Goal: Task Accomplishment & Management: Use online tool/utility

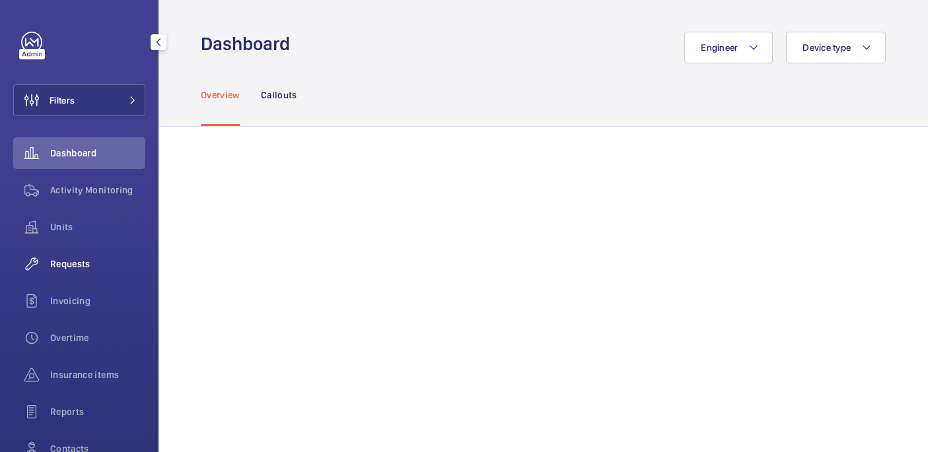
click at [81, 263] on span "Requests" at bounding box center [97, 263] width 95 height 13
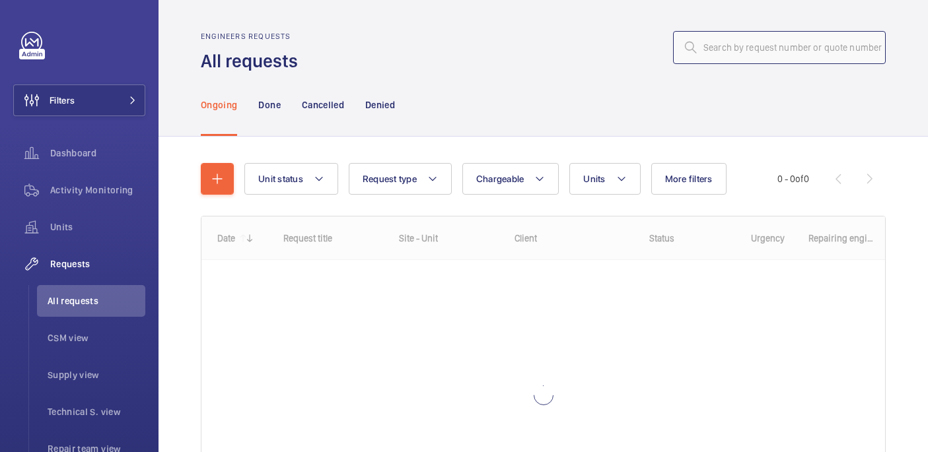
click at [708, 50] on input "text" at bounding box center [779, 47] width 213 height 33
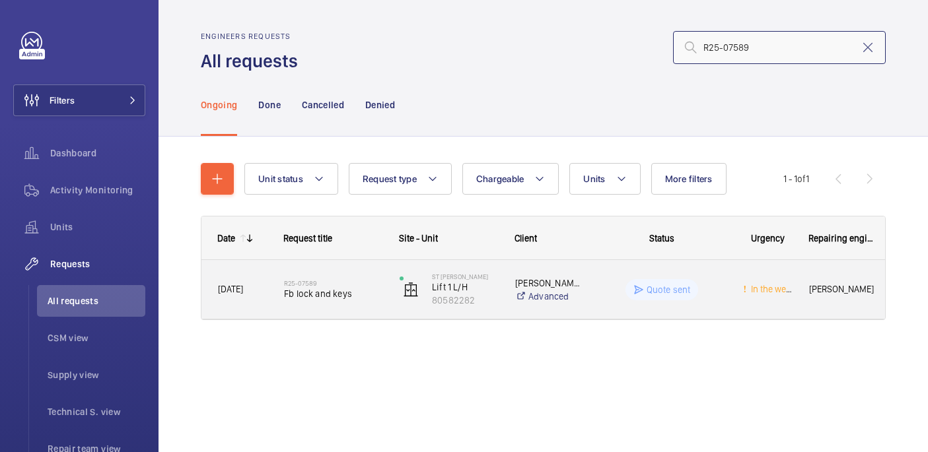
type input "R25-07589"
click at [304, 304] on div "R25-07589 Fb lock and keys" at bounding box center [333, 290] width 98 height 38
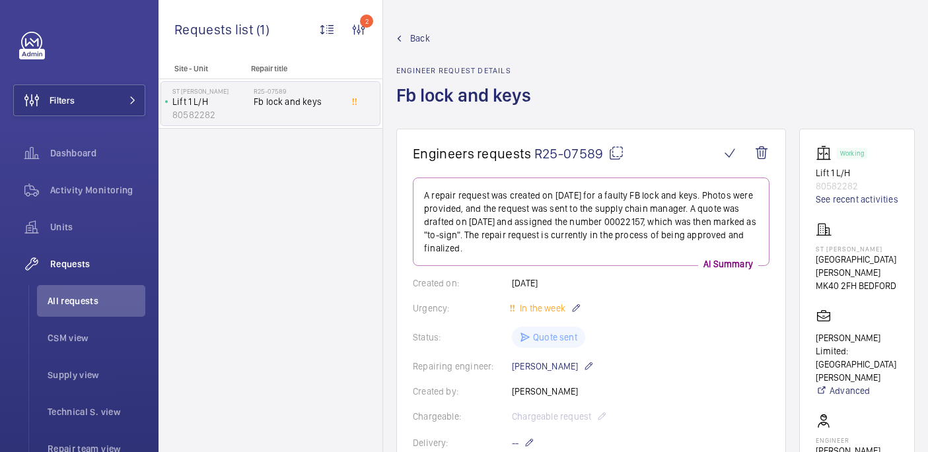
click at [616, 155] on mat-icon at bounding box center [616, 153] width 16 height 16
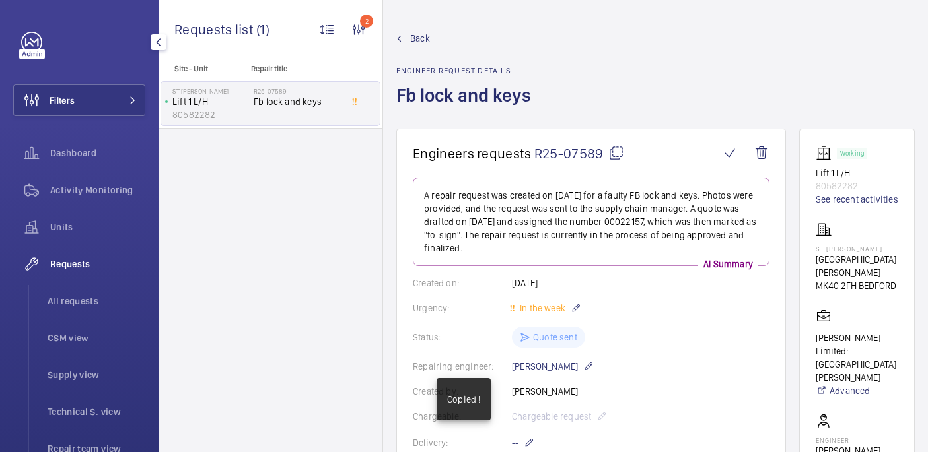
click at [80, 269] on span "Requests" at bounding box center [97, 263] width 95 height 13
click at [112, 294] on span "All requests" at bounding box center [97, 300] width 98 height 13
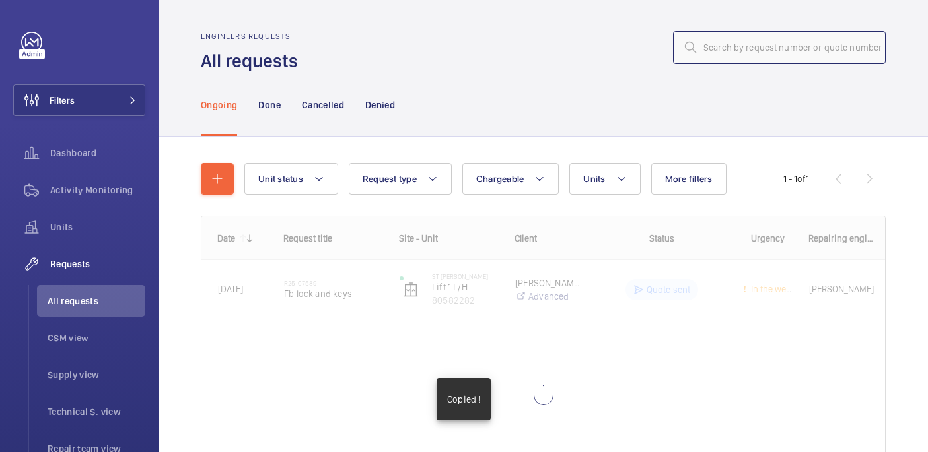
click at [763, 44] on input "text" at bounding box center [779, 47] width 213 height 33
paste input "R25-07589"
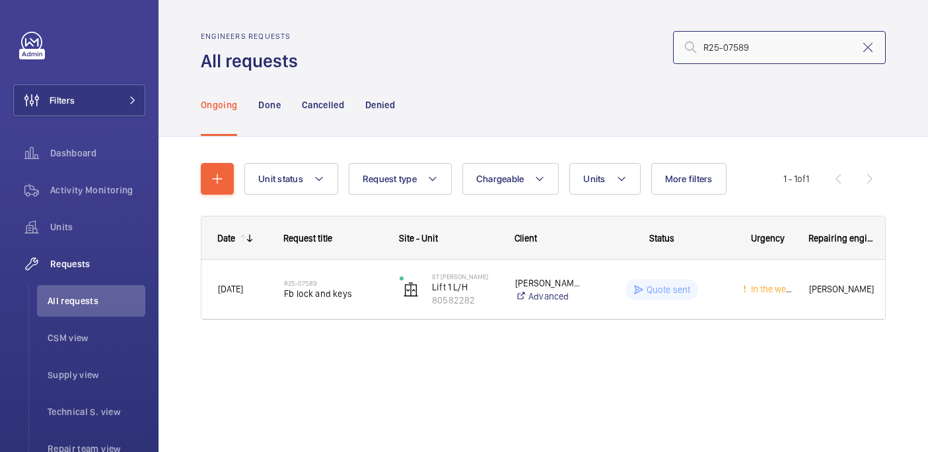
click at [718, 50] on input "R25-07589" at bounding box center [779, 47] width 213 height 33
type input "R24-07589"
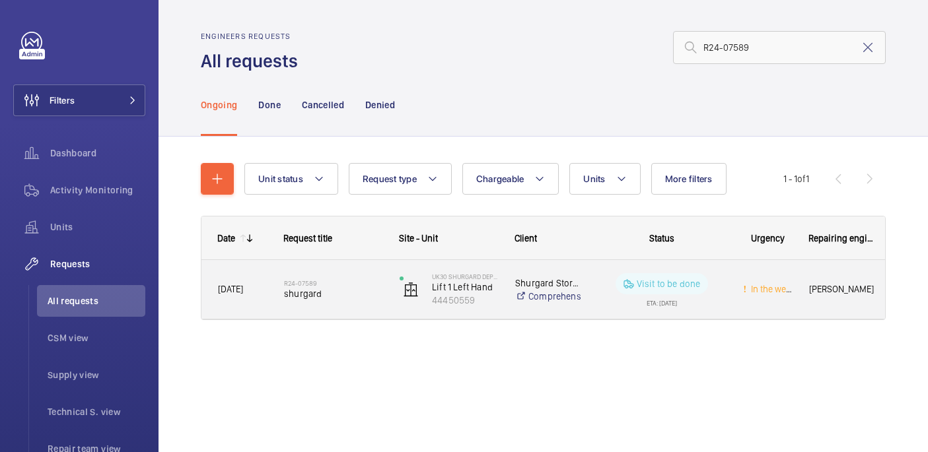
click at [324, 283] on h2 "R24-07589" at bounding box center [333, 283] width 98 height 8
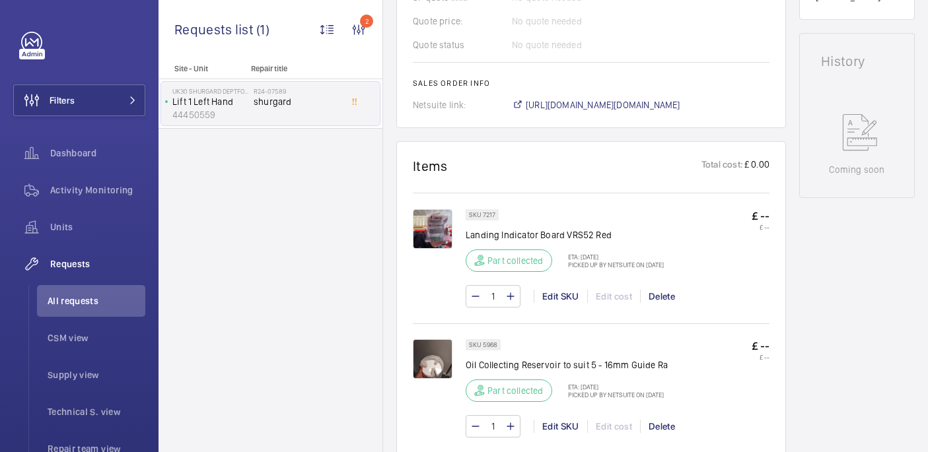
scroll to position [596, 0]
click at [579, 110] on span "https://6461500.app.netsuite.com/app/accounting/transactions/salesord.nl?id=160…" at bounding box center [603, 104] width 154 height 13
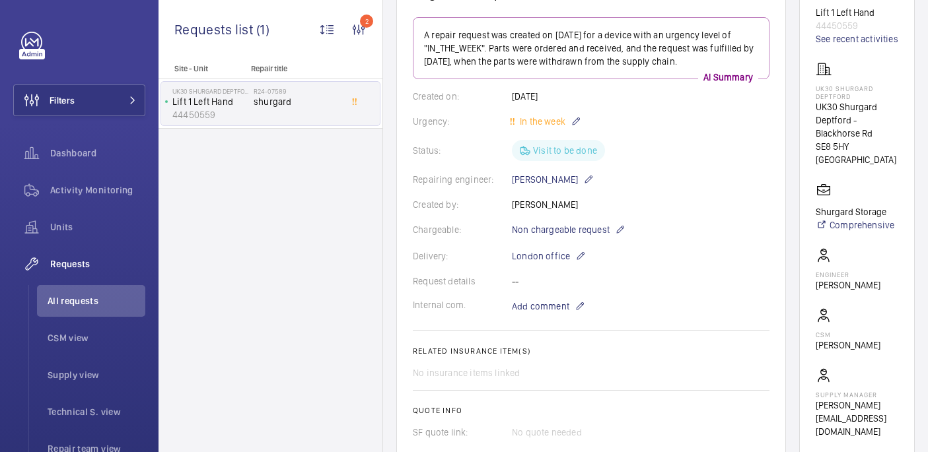
scroll to position [159, 0]
click at [244, 239] on div "Site - Unit Repair title UK30 Shurgard Deptford Lift 1 Left Hand 44450559 R24-0…" at bounding box center [270, 258] width 224 height 388
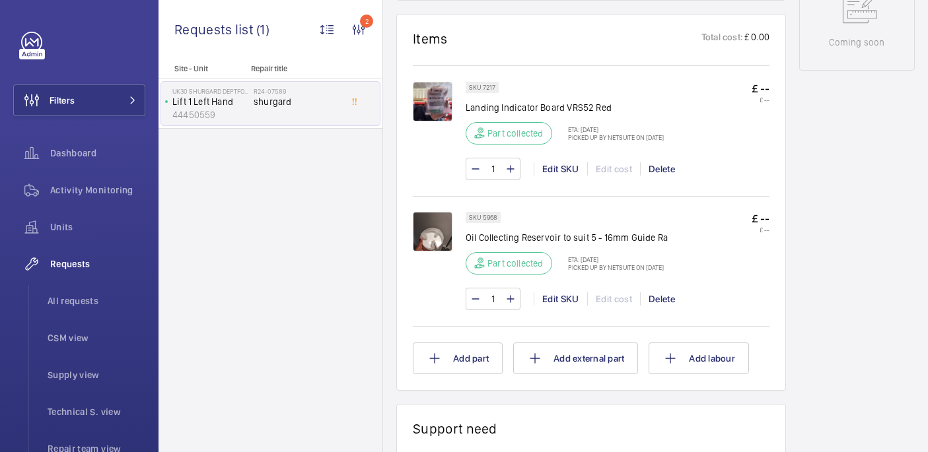
scroll to position [0, 0]
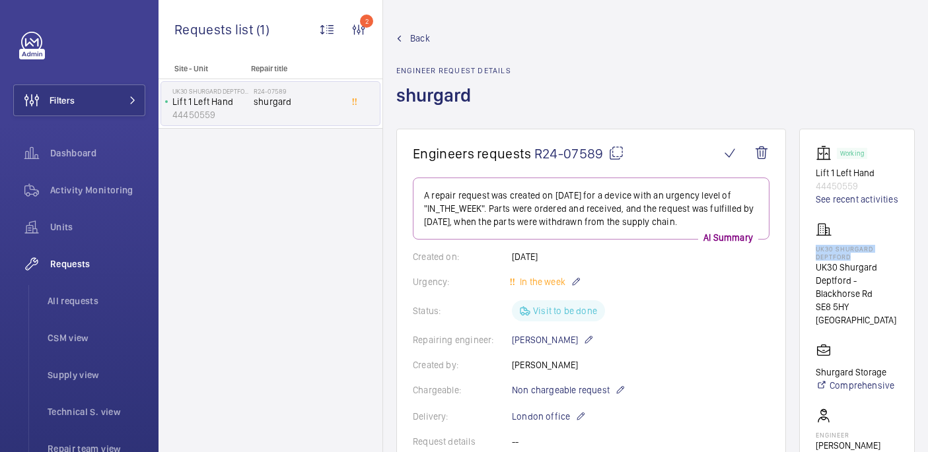
drag, startPoint x: 839, startPoint y: 258, endPoint x: 897, endPoint y: 270, distance: 59.3
click at [897, 270] on wm-front-card "Working Lift 1 Left Hand 44450559 See recent activities UK30 Shurgard Deptford …" at bounding box center [857, 372] width 116 height 487
copy p "UK30 Shurgard Deptford"
click at [105, 110] on button "Filters" at bounding box center [79, 101] width 132 height 32
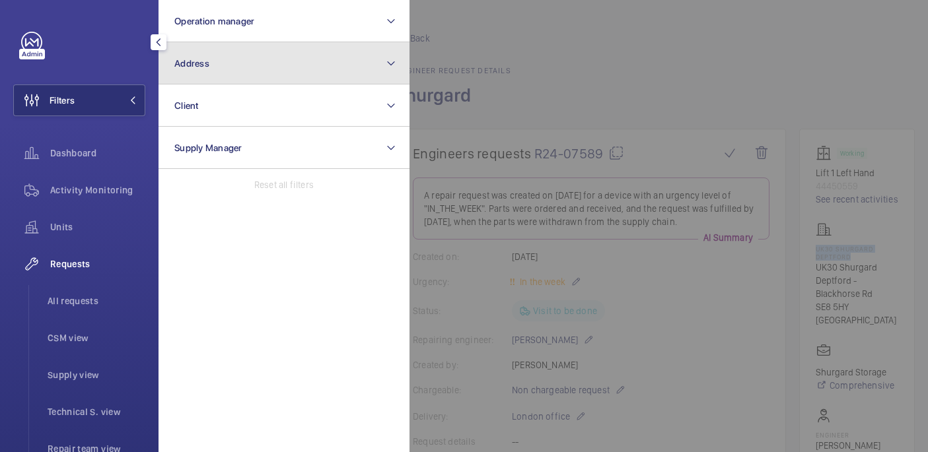
click at [266, 70] on button "Address" at bounding box center [283, 63] width 251 height 42
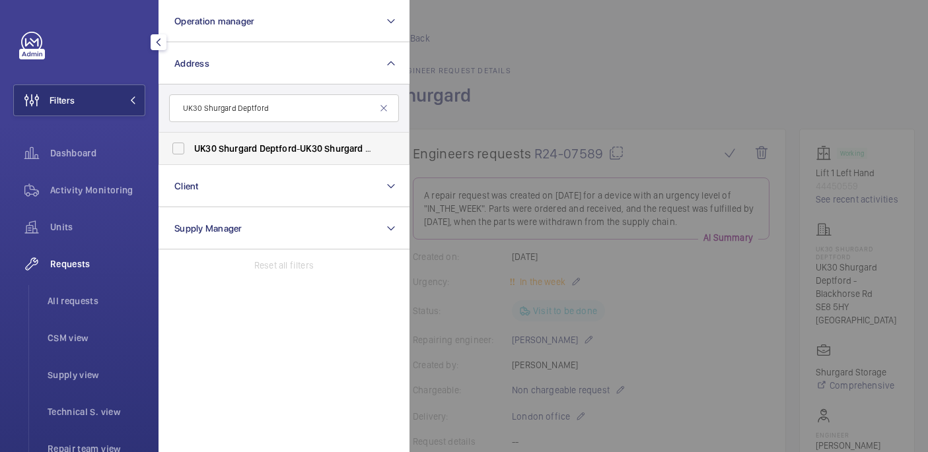
type input "UK30 Shurgard Deptford"
click at [281, 143] on span "Deptford" at bounding box center [277, 148] width 37 height 11
click at [191, 143] on input "UK30 Shurgard Deptford - UK30 Shurgard Deptford - Blackhorse Rd, LONDON SE8 5HY" at bounding box center [178, 148] width 26 height 26
checkbox input "true"
click at [592, 118] on div at bounding box center [873, 226] width 928 height 452
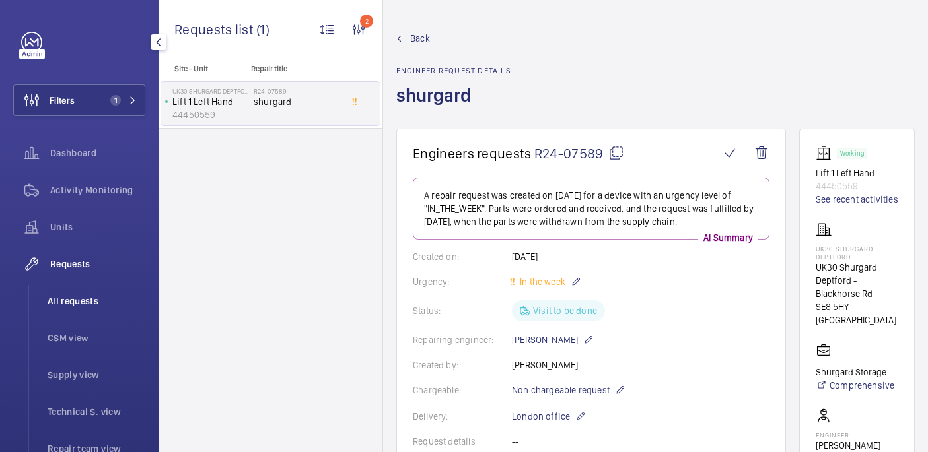
click at [87, 306] on span "All requests" at bounding box center [97, 300] width 98 height 13
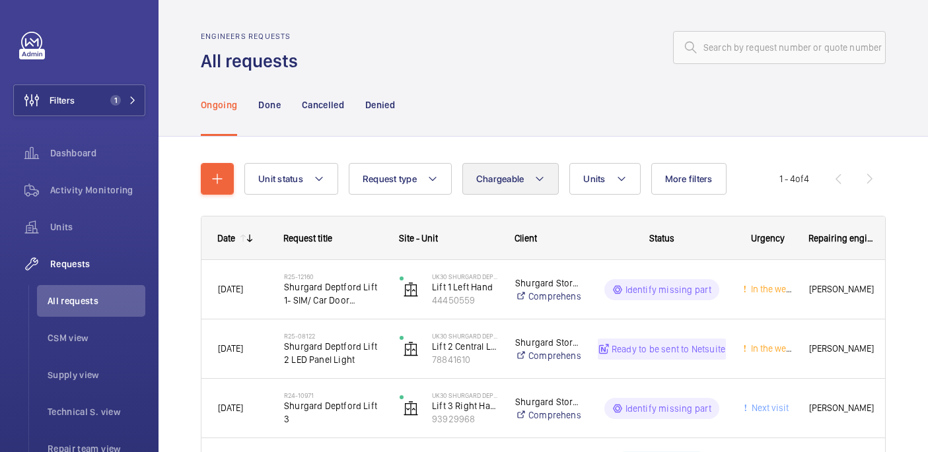
scroll to position [110, 0]
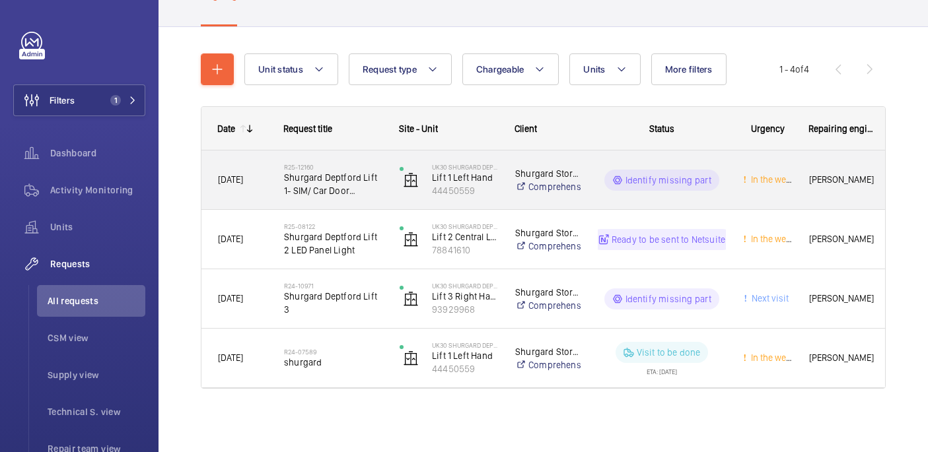
click at [363, 163] on h2 "R25-12160" at bounding box center [333, 167] width 98 height 8
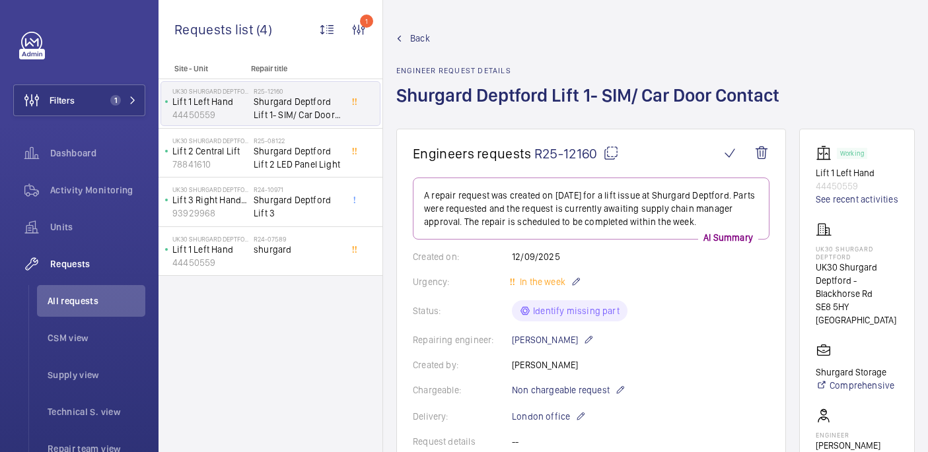
click at [610, 151] on mat-icon at bounding box center [611, 153] width 16 height 16
click at [247, 149] on p "Lift 2 Central Lift" at bounding box center [210, 151] width 76 height 13
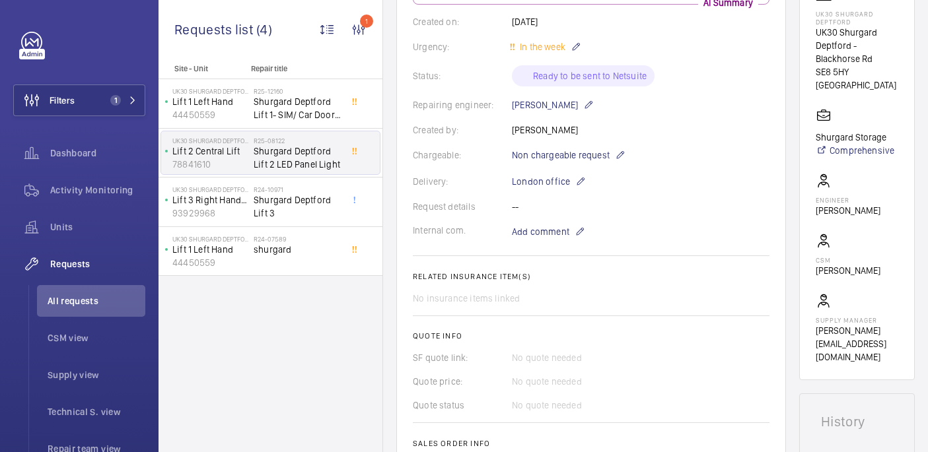
scroll to position [213, 0]
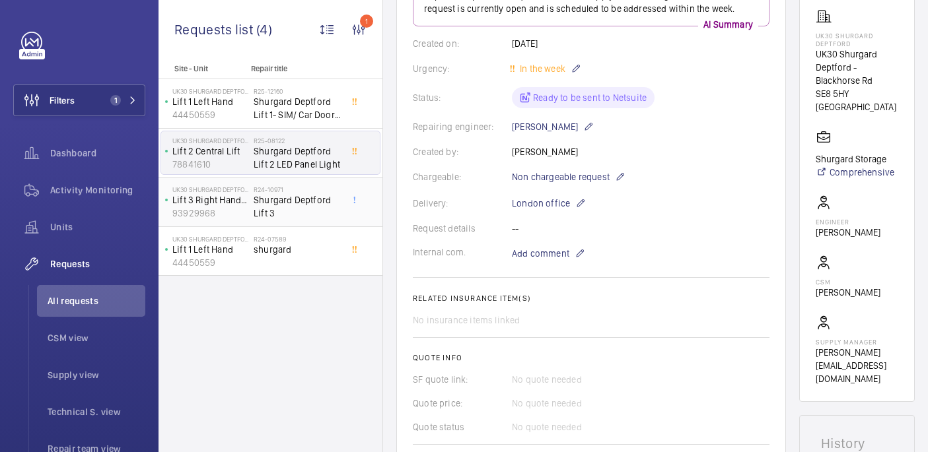
click at [281, 204] on span "Shurgard Deptford Lift 3" at bounding box center [297, 206] width 87 height 26
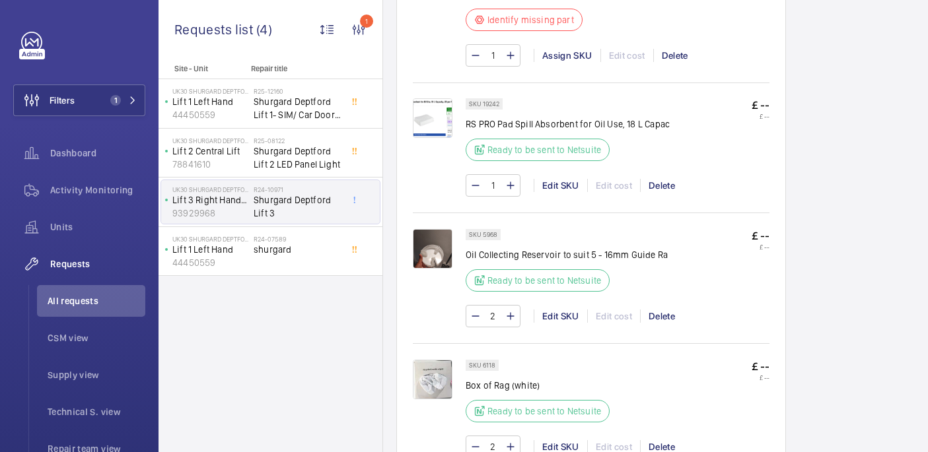
scroll to position [893, 0]
click at [308, 257] on div "R24-07589 shurgard" at bounding box center [297, 254] width 87 height 38
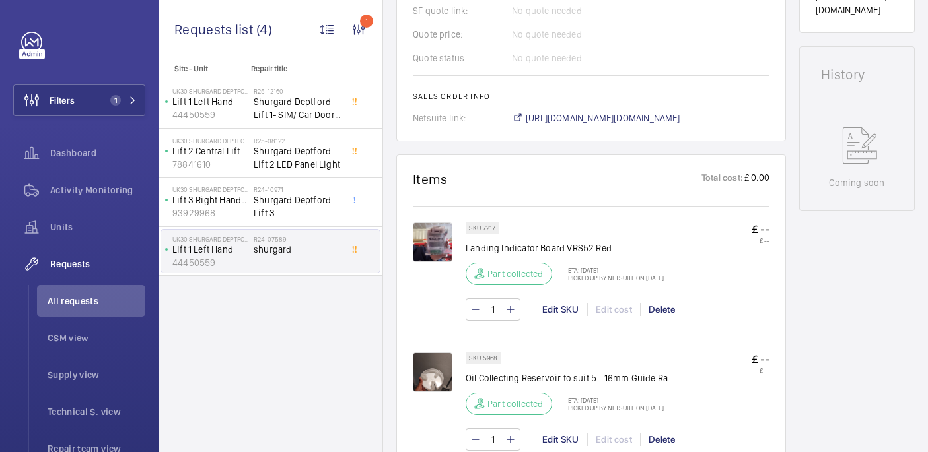
scroll to position [835, 0]
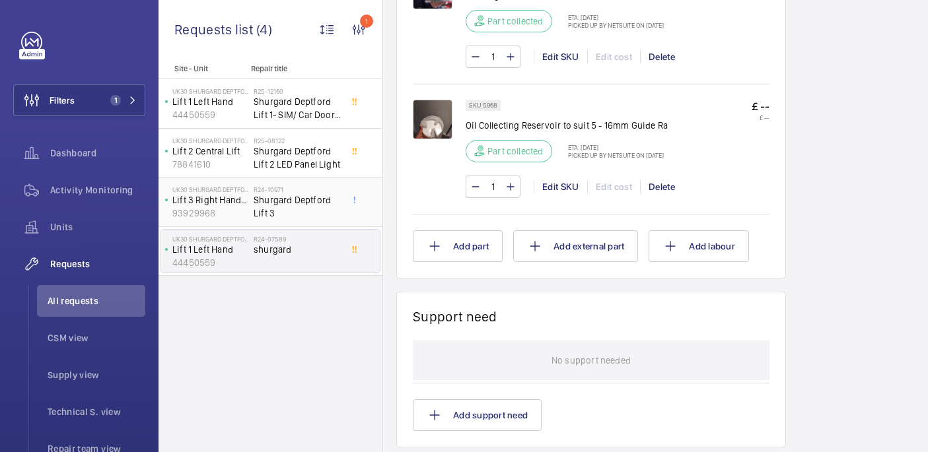
click at [293, 207] on span "Shurgard Deptford Lift 3" at bounding box center [297, 206] width 87 height 26
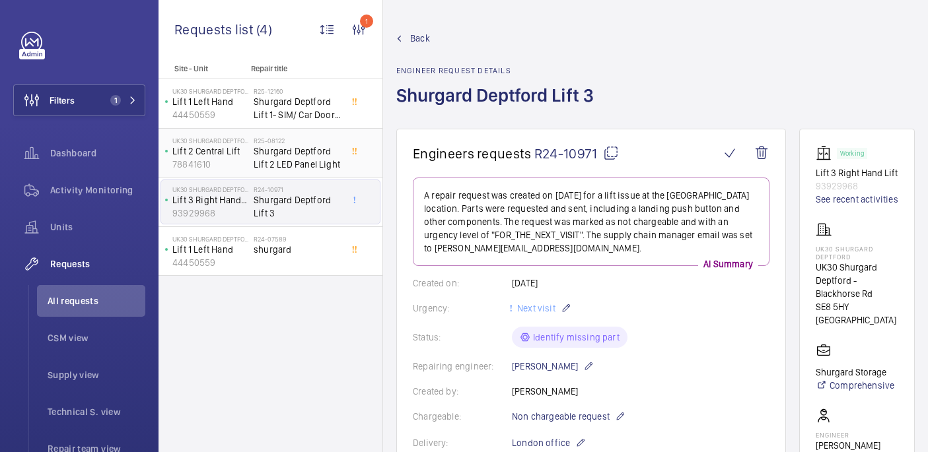
click at [327, 147] on span "Shurgard Deptford Lift 2 LED Panel Light" at bounding box center [297, 158] width 87 height 26
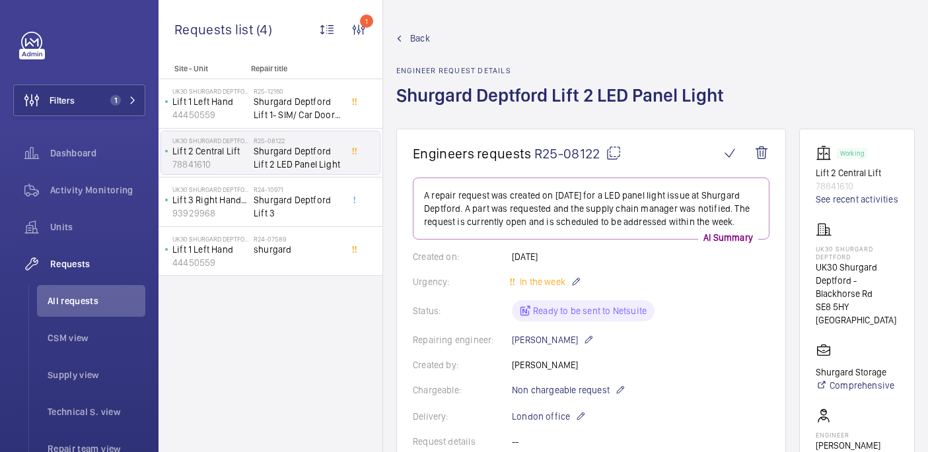
click at [614, 154] on mat-icon at bounding box center [613, 153] width 16 height 16
drag, startPoint x: 259, startPoint y: 219, endPoint x: 378, endPoint y: 191, distance: 122.0
click at [259, 219] on span "Shurgard Deptford Lift 3" at bounding box center [297, 206] width 87 height 26
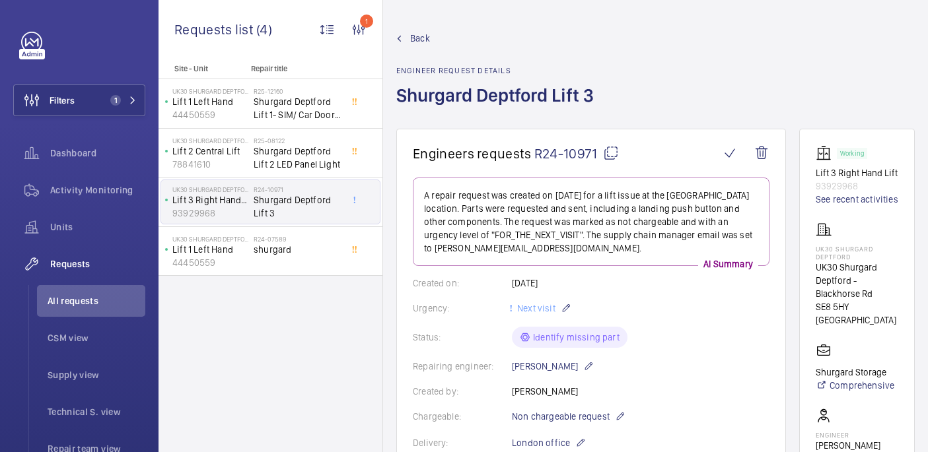
click at [603, 154] on mat-icon at bounding box center [611, 153] width 16 height 16
type textarea "R24-10971"
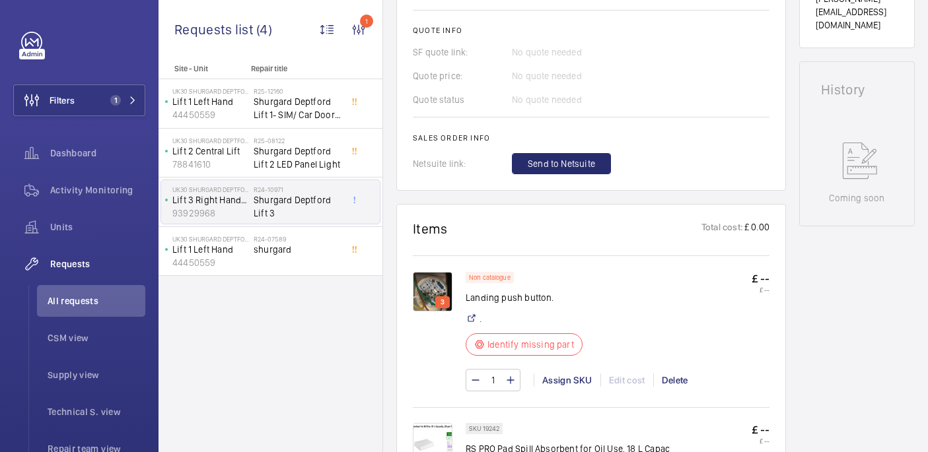
scroll to position [572, 0]
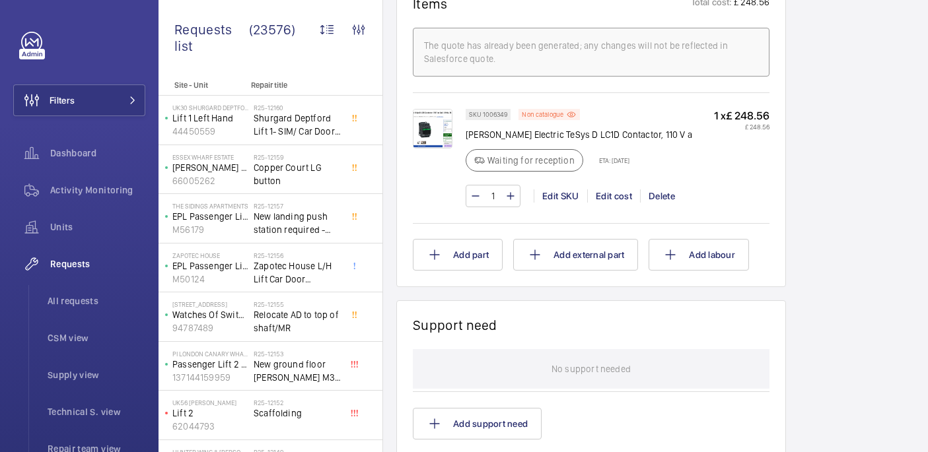
scroll to position [827, 0]
click at [816, 93] on div "Engineers requests R25-11466 A repair request was created on 2025-08-28 to repl…" at bounding box center [655, 60] width 545 height 1516
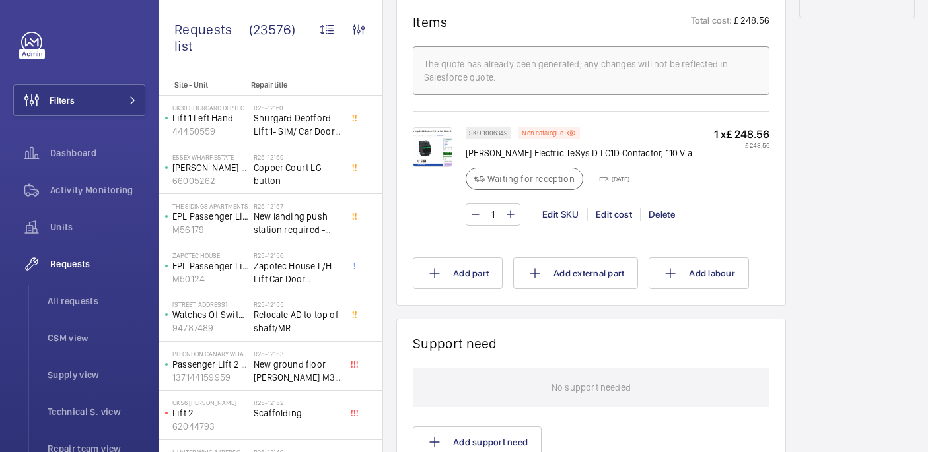
scroll to position [801, 0]
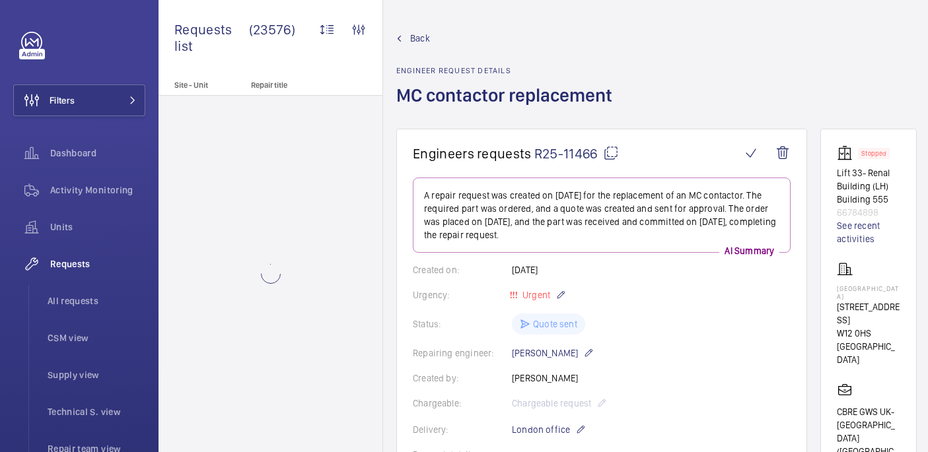
click at [609, 155] on mat-icon at bounding box center [611, 153] width 16 height 16
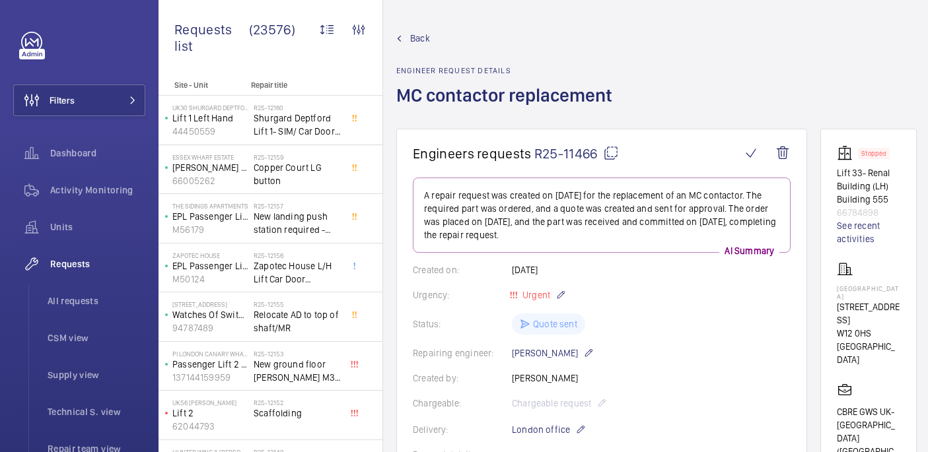
click at [847, 290] on p "Hammersmith Hospital" at bounding box center [867, 293] width 63 height 16
copy p "Hammersmith Hospital"
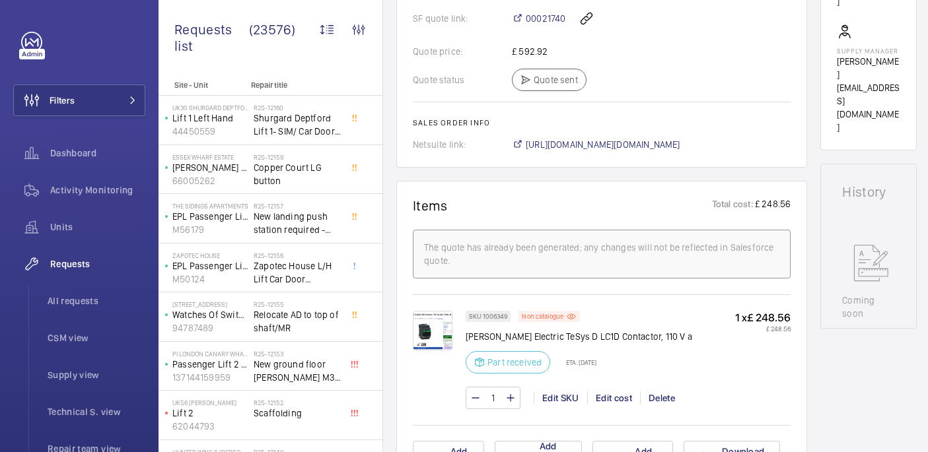
scroll to position [624, 0]
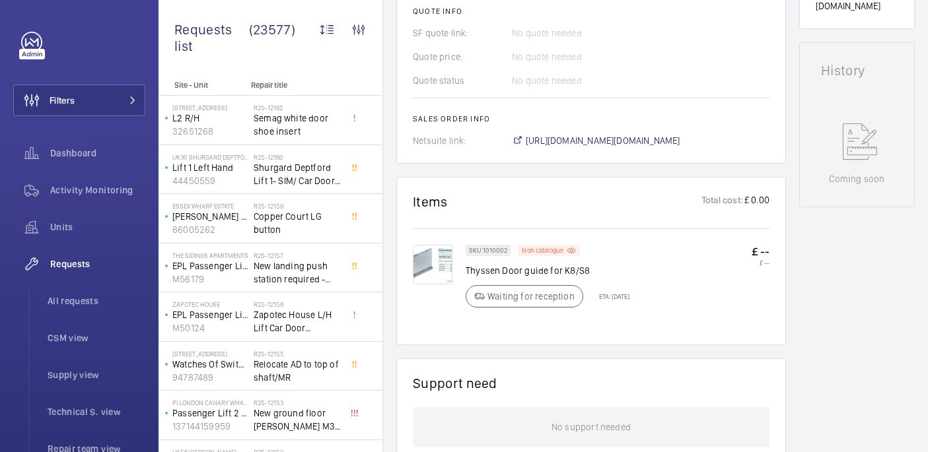
scroll to position [589, 0]
click at [417, 264] on img at bounding box center [433, 262] width 40 height 40
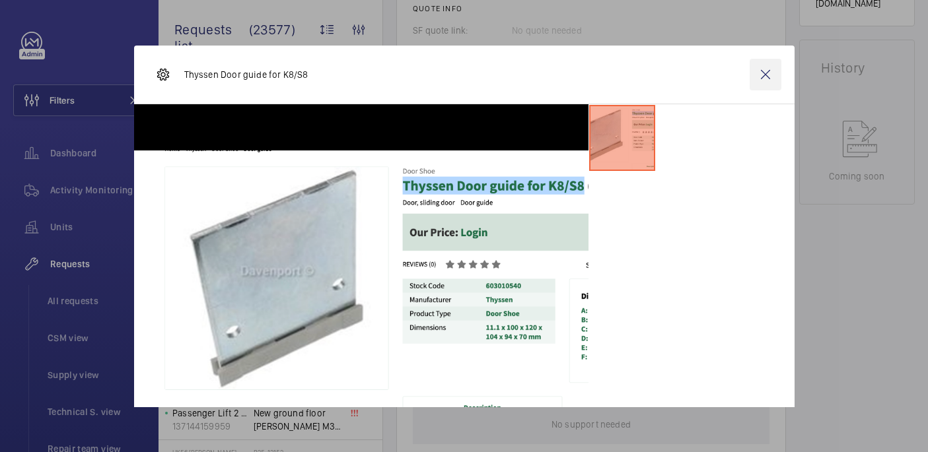
click at [765, 77] on wm-front-icon-button at bounding box center [765, 75] width 32 height 32
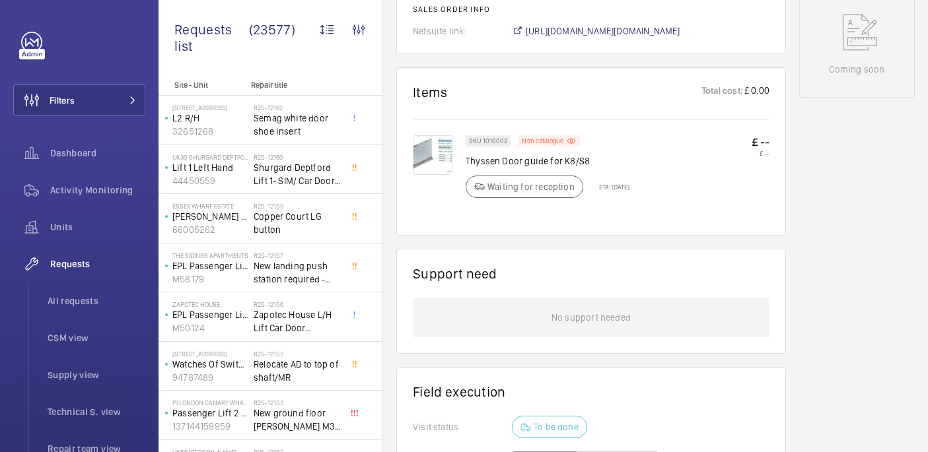
scroll to position [0, 0]
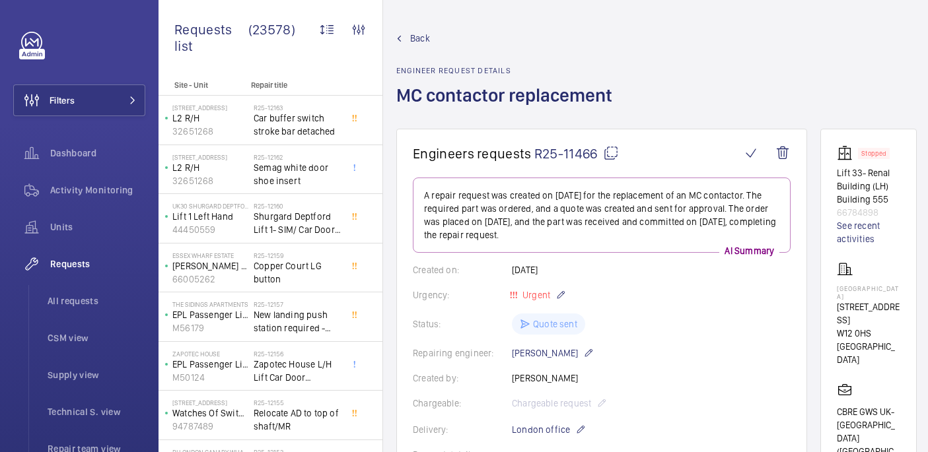
scroll to position [22, 0]
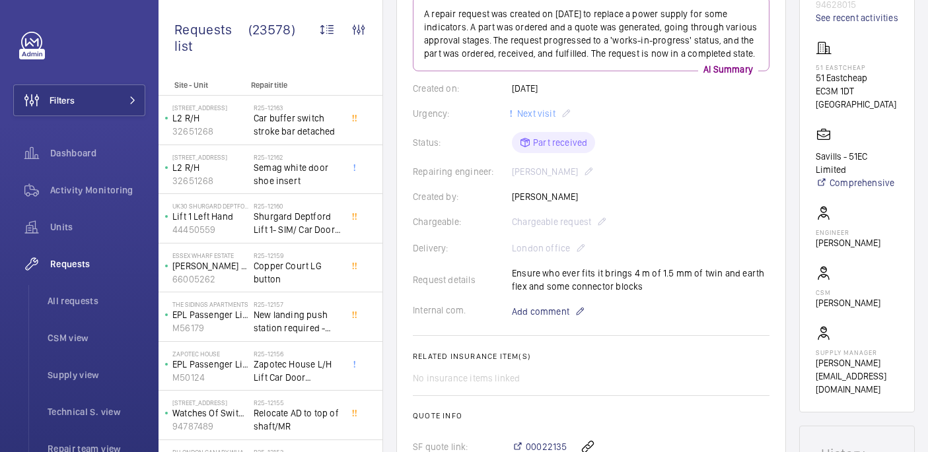
scroll to position [222, 0]
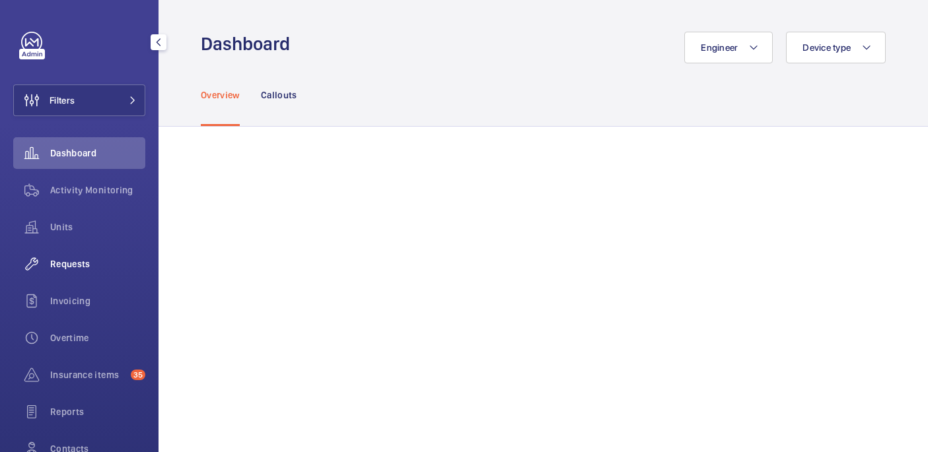
click at [77, 269] on span "Requests" at bounding box center [97, 263] width 95 height 13
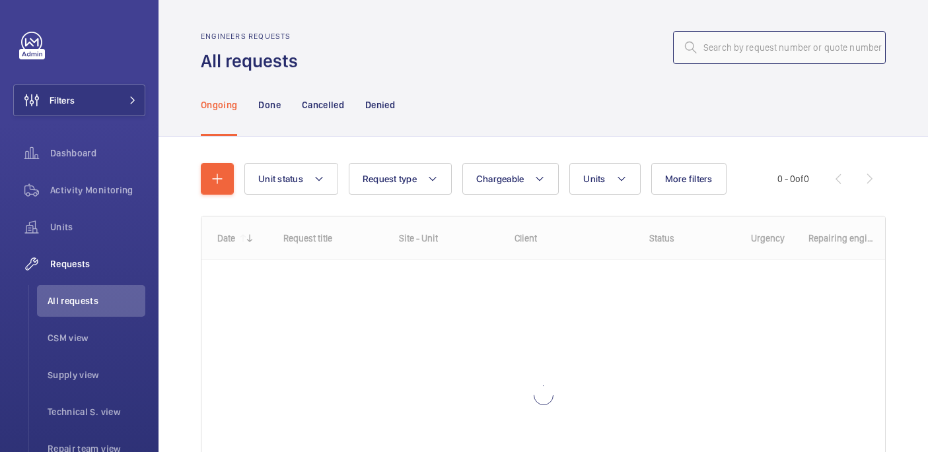
click at [750, 44] on input "text" at bounding box center [779, 47] width 213 height 33
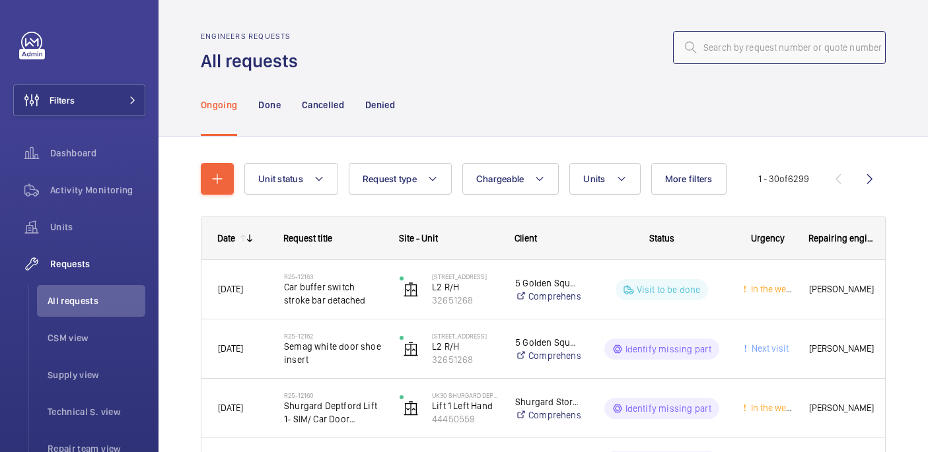
click at [765, 51] on input "text" at bounding box center [779, 47] width 213 height 33
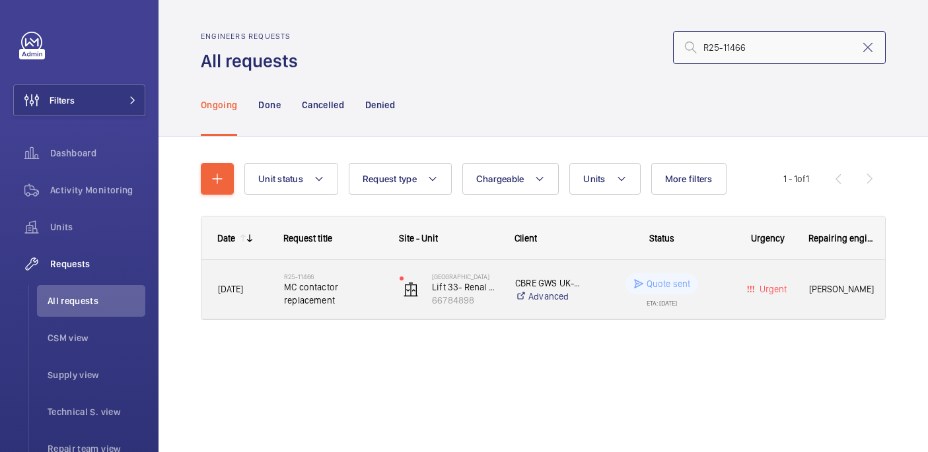
type input "R25-11466"
click at [345, 294] on span "MC contactor replacement" at bounding box center [333, 294] width 98 height 26
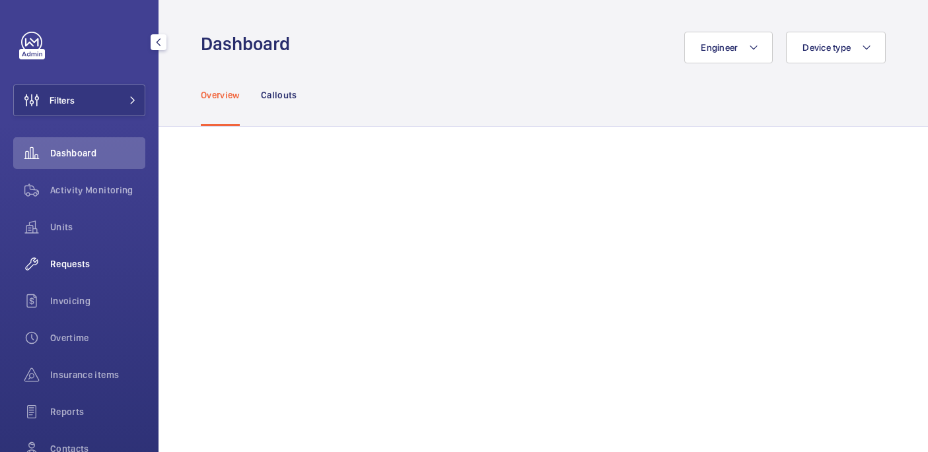
click at [80, 258] on span "Requests" at bounding box center [97, 263] width 95 height 13
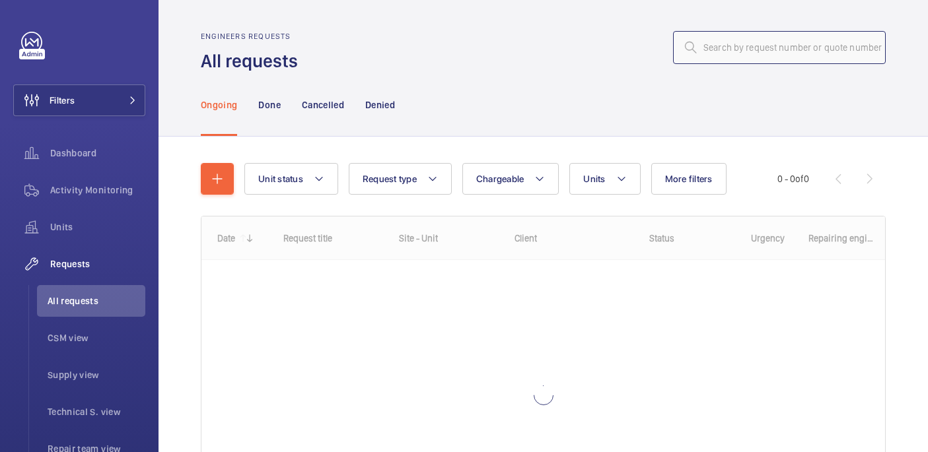
click at [711, 42] on input "text" at bounding box center [779, 47] width 213 height 33
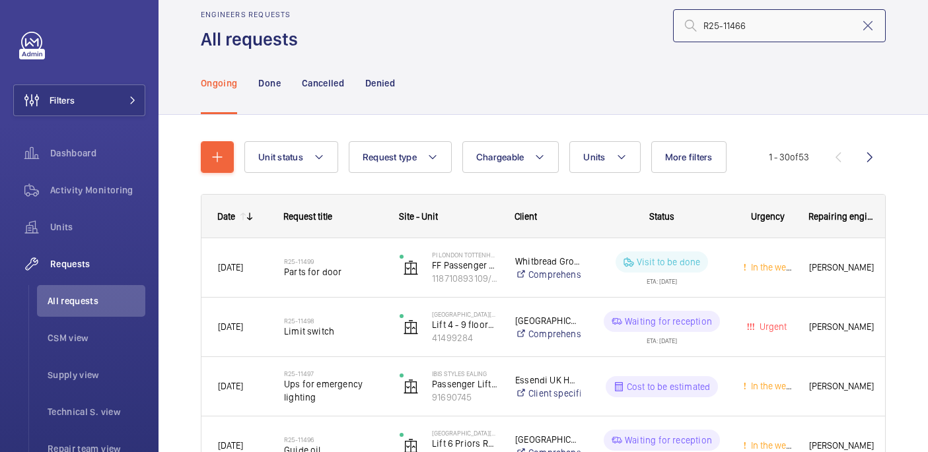
scroll to position [22, 0]
click at [704, 24] on input "R25-11466" at bounding box center [779, 25] width 213 height 33
click at [748, 27] on input "R25-11466" at bounding box center [779, 25] width 213 height 33
type input "R25-11466"
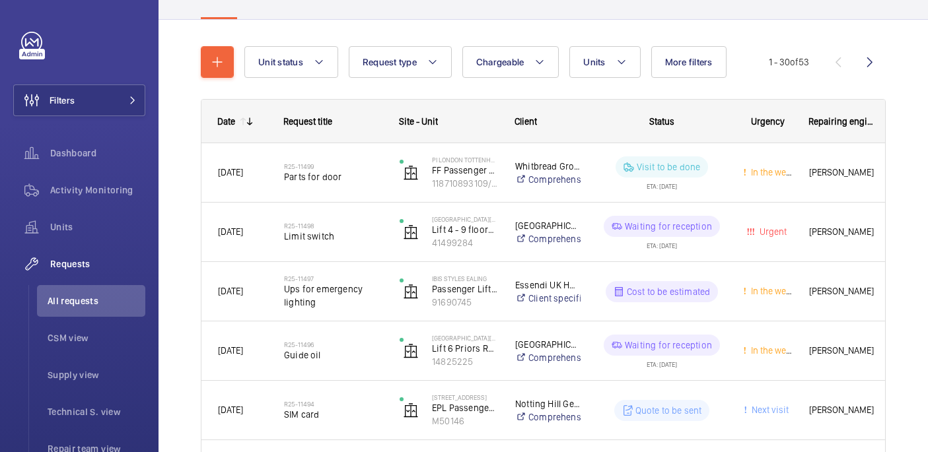
scroll to position [0, 0]
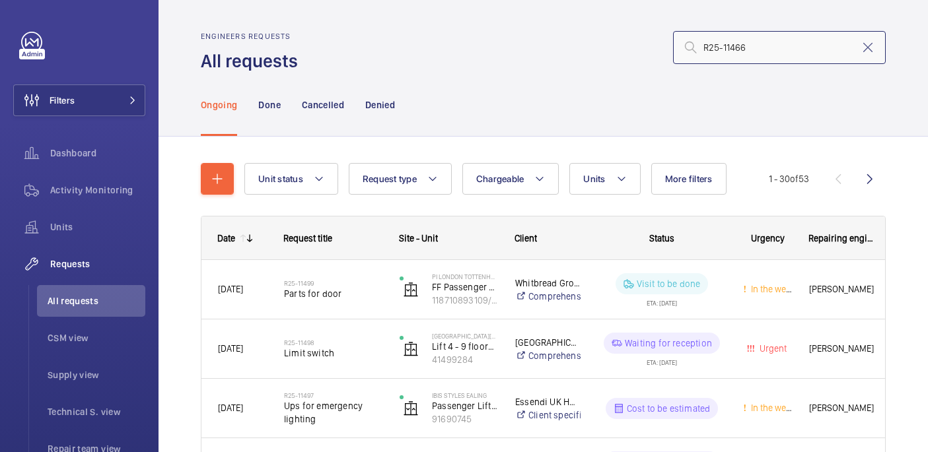
click at [741, 46] on input "R25-11466" at bounding box center [779, 47] width 213 height 33
type input "R25-11466"
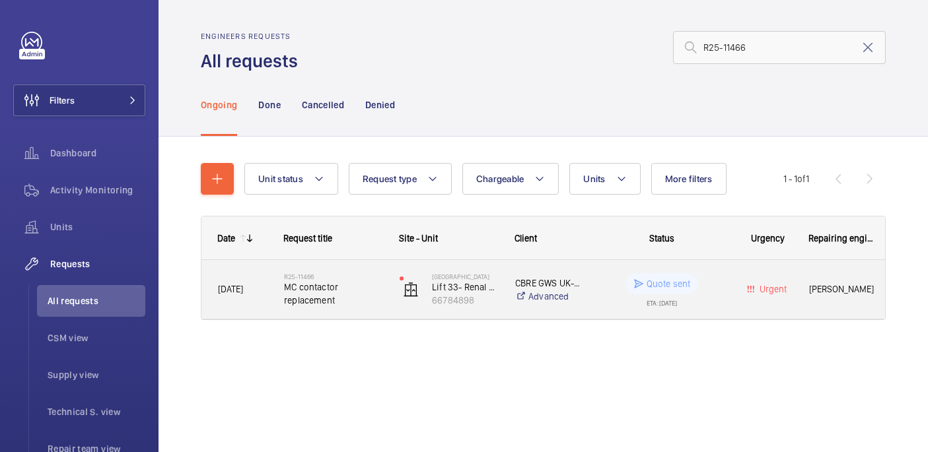
click at [351, 277] on h2 "R25-11466" at bounding box center [333, 277] width 98 height 8
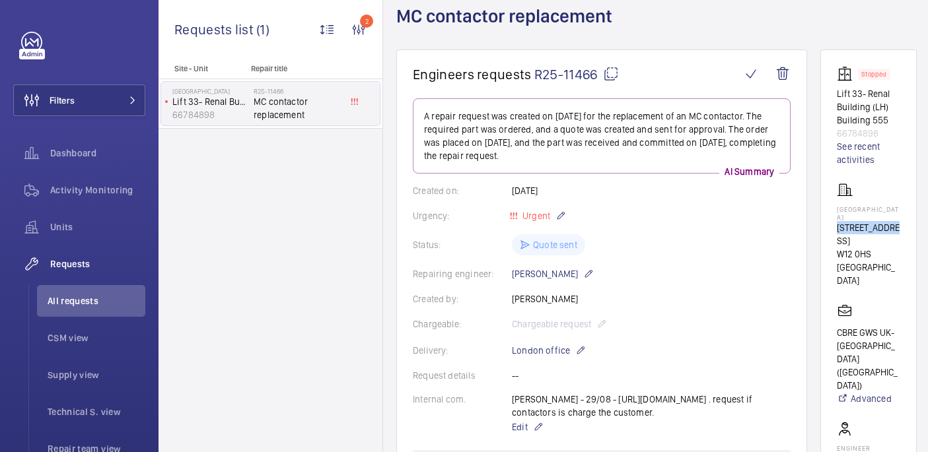
scroll to position [0, 6]
drag, startPoint x: 842, startPoint y: 227, endPoint x: 929, endPoint y: 227, distance: 87.1
click at [927, 227] on html "Filters Dashboard Activity Monitoring Units Requests All requests CSM view Supp…" at bounding box center [464, 226] width 928 height 452
copy p "[STREET_ADDRESS]"
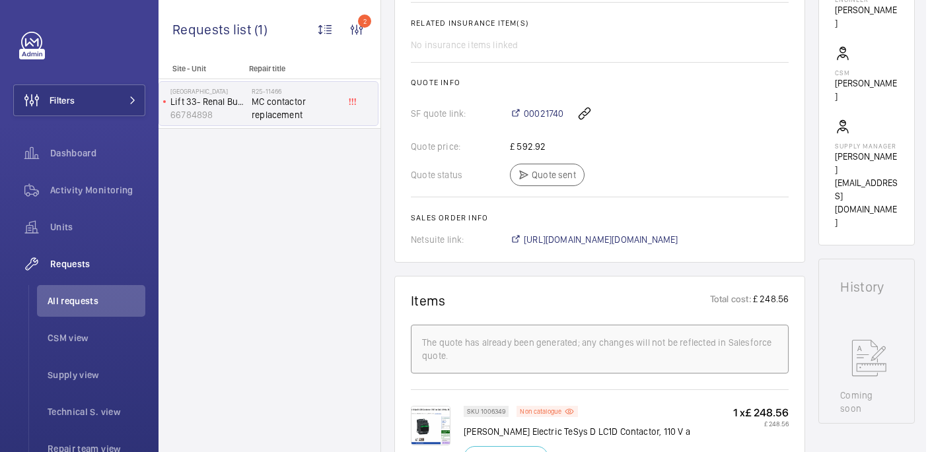
scroll to position [597, 0]
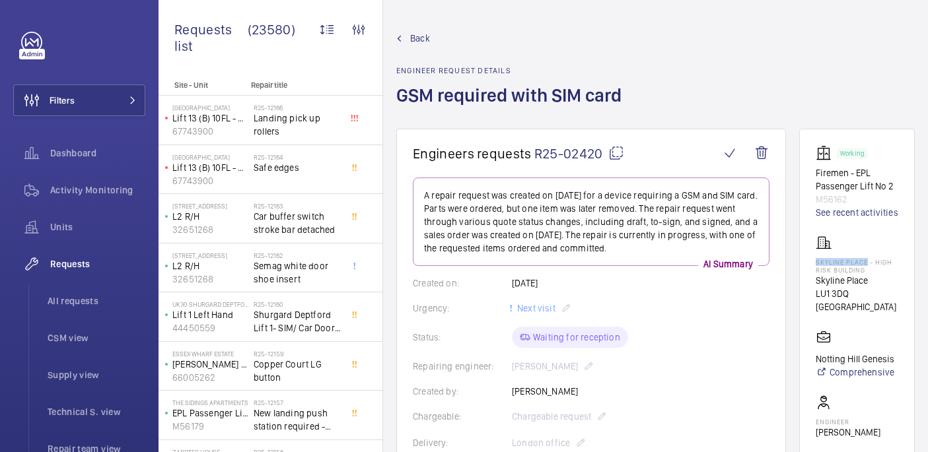
drag, startPoint x: 840, startPoint y: 290, endPoint x: 891, endPoint y: 292, distance: 51.5
click at [891, 292] on wm-front-card "Working Firemen - EPL Passenger Lift No 2 M56162 See recent activities Skyline …" at bounding box center [857, 365] width 116 height 473
copy p "Skyline Place"
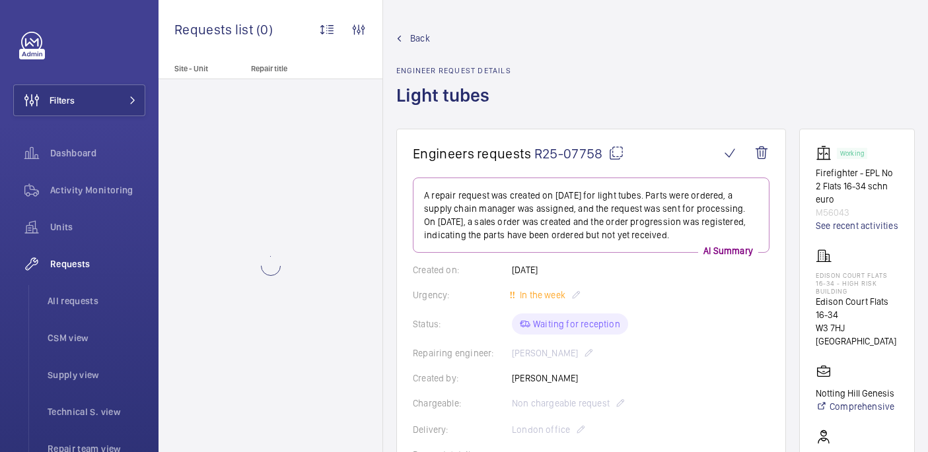
scroll to position [562, 0]
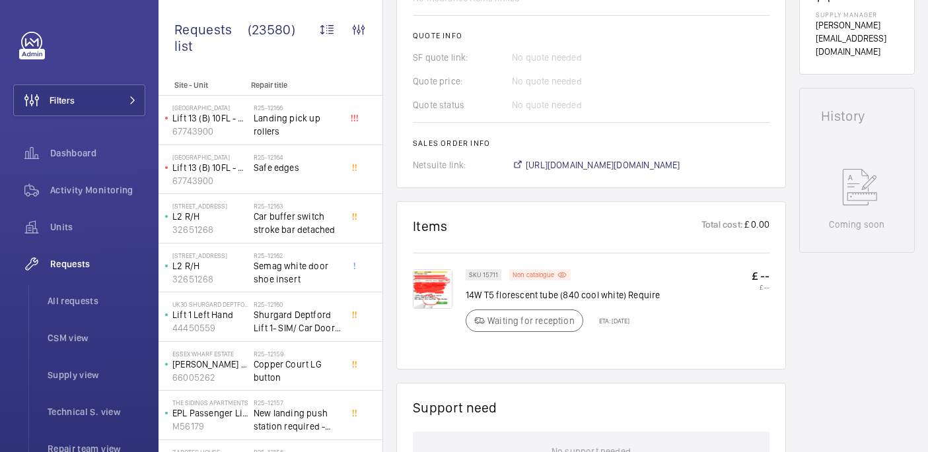
click at [430, 287] on img at bounding box center [433, 289] width 40 height 40
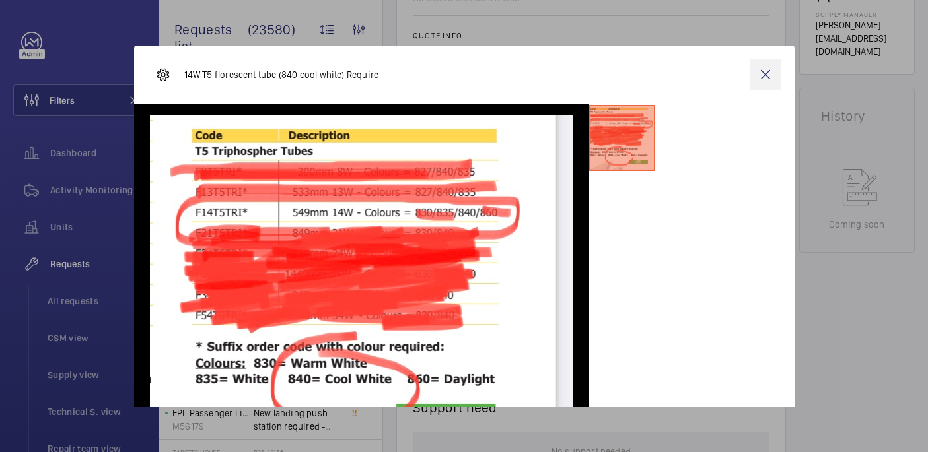
click at [766, 75] on wm-front-icon-button at bounding box center [765, 75] width 32 height 32
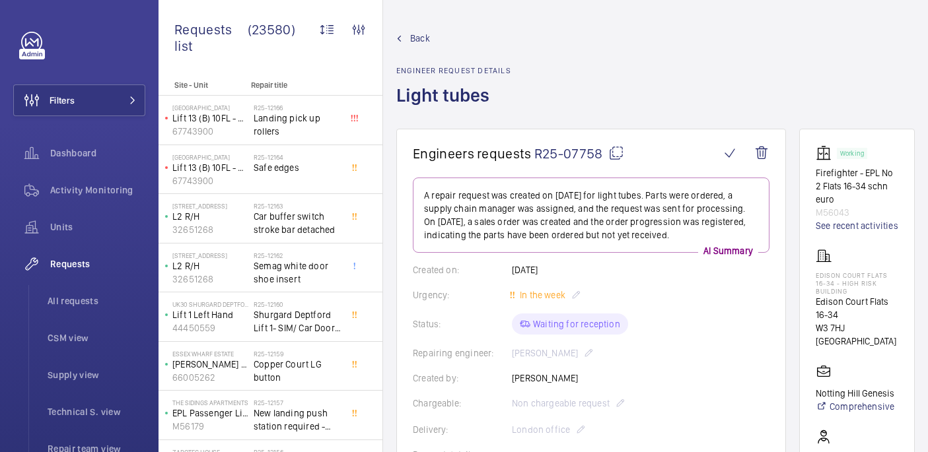
click at [616, 150] on mat-icon at bounding box center [616, 153] width 16 height 16
drag, startPoint x: 840, startPoint y: 290, endPoint x: 882, endPoint y: 296, distance: 42.7
click at [882, 295] on p "Edison Court Flats 16-34 - High Risk Building" at bounding box center [856, 283] width 83 height 24
copy p "Edison Court Flats 16-34"
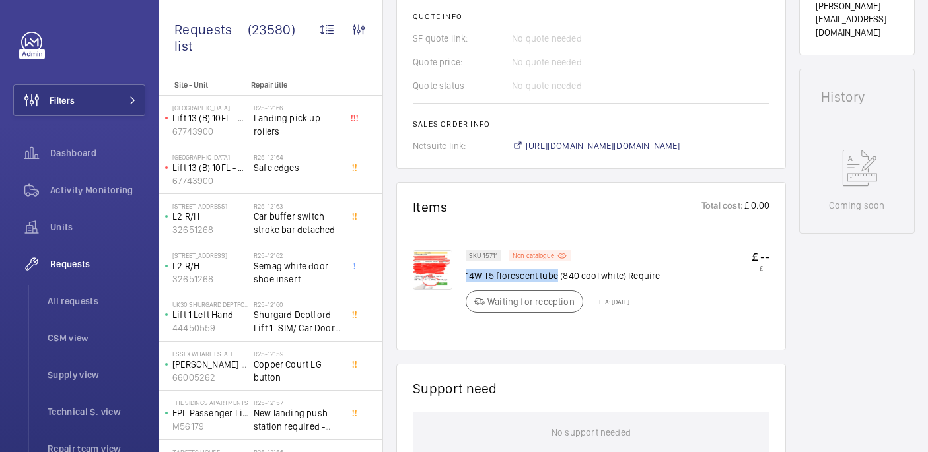
drag, startPoint x: 467, startPoint y: 279, endPoint x: 558, endPoint y: 281, distance: 91.1
click at [558, 281] on p "14W T5 florescent tube (840 cool white) Require" at bounding box center [562, 275] width 195 height 13
copy p "14W T5 florescent tube"
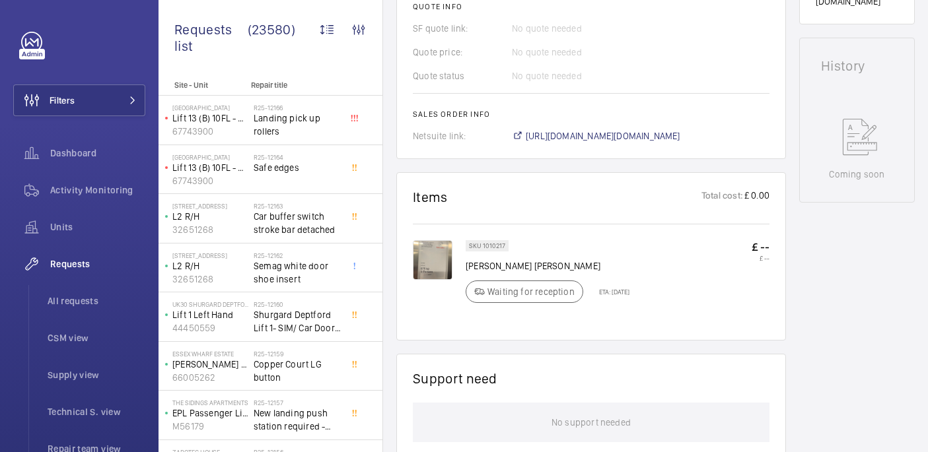
scroll to position [591, 0]
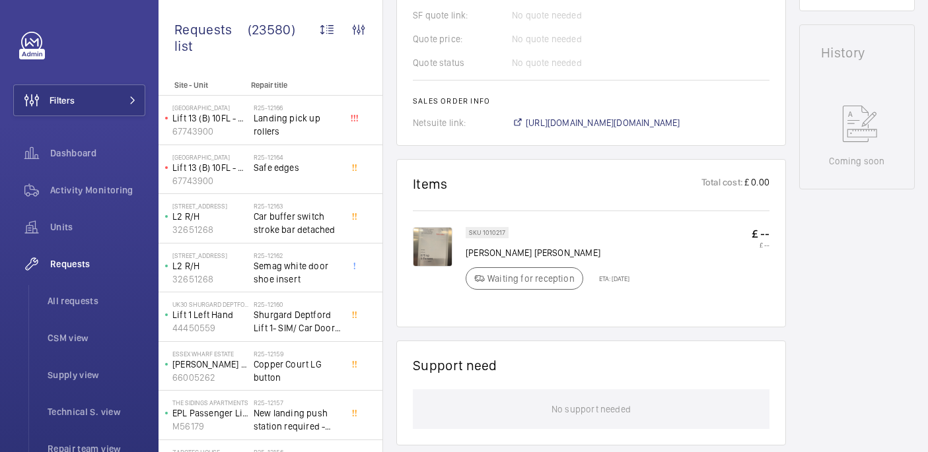
click at [419, 248] on img at bounding box center [433, 247] width 40 height 40
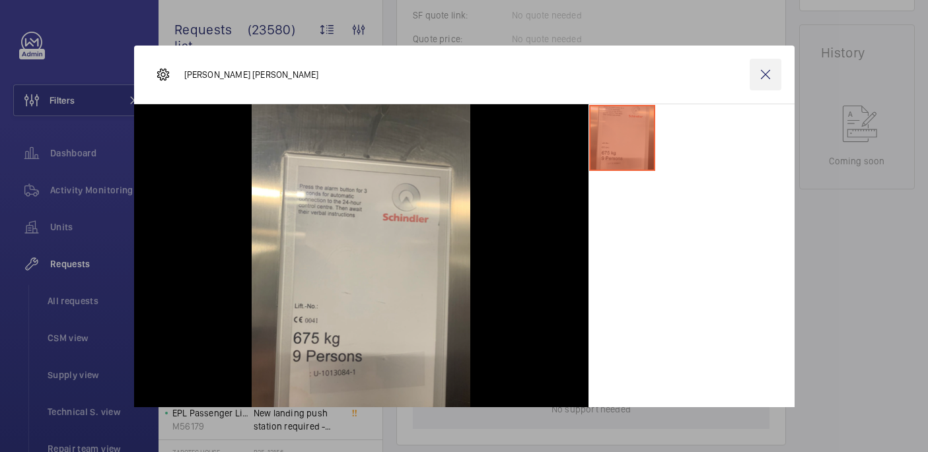
click at [761, 75] on wm-front-icon-button at bounding box center [765, 75] width 32 height 32
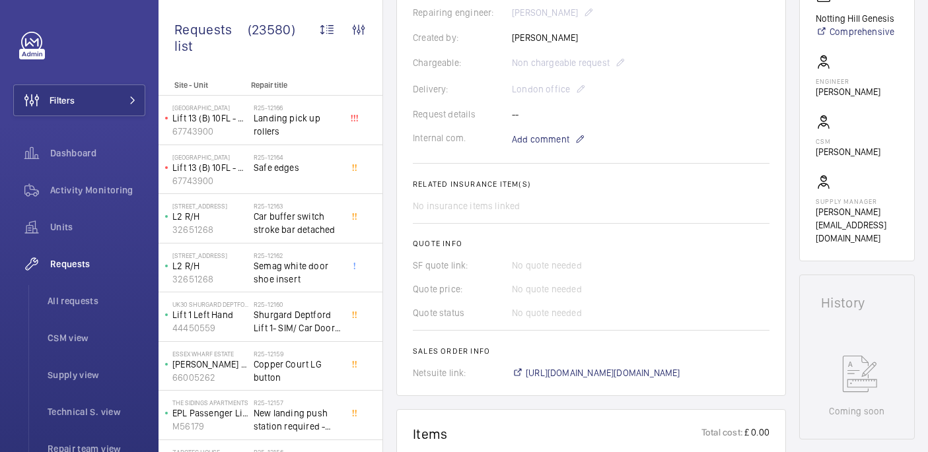
scroll to position [34, 0]
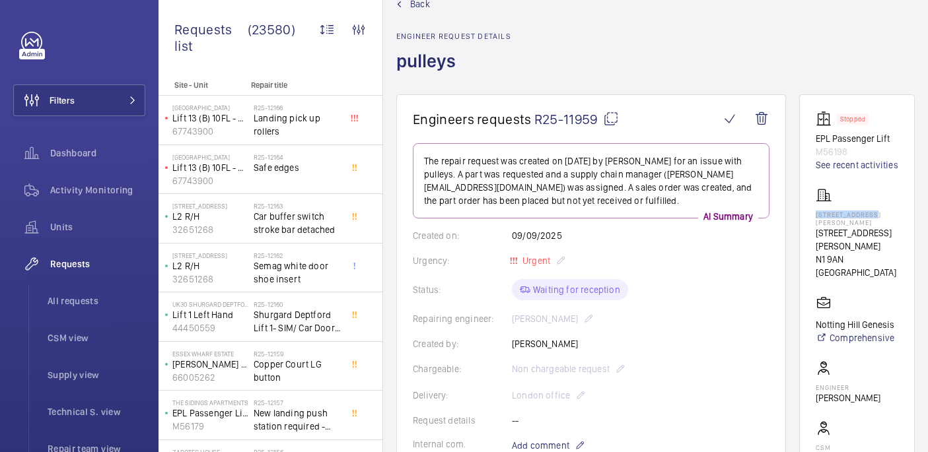
drag, startPoint x: 838, startPoint y: 241, endPoint x: 906, endPoint y: 242, distance: 67.3
click at [906, 242] on wm-front-card "Stopped EPL Passenger Lift M56198 See recent activities 65 Winton Court 65 Wint…" at bounding box center [857, 330] width 116 height 473
copy p "65 Winton Court"
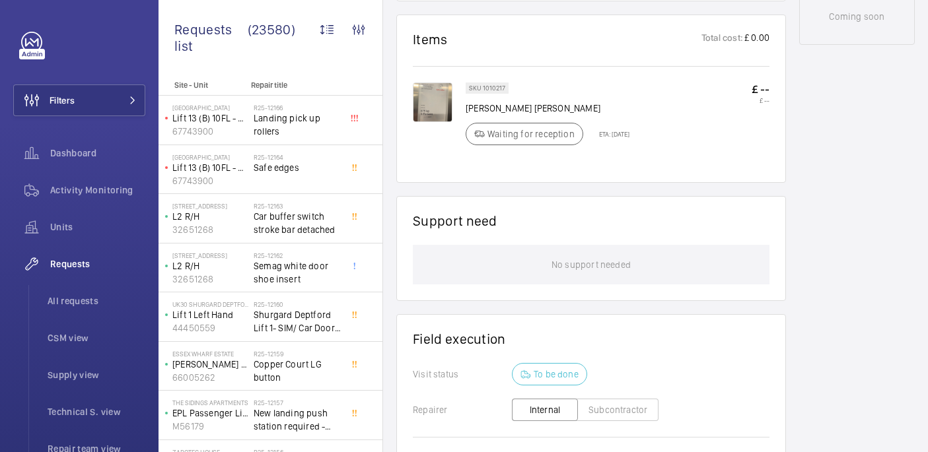
click at [503, 109] on p "Schindler Pulley" at bounding box center [547, 108] width 164 height 13
copy div "Schindler Pulley"
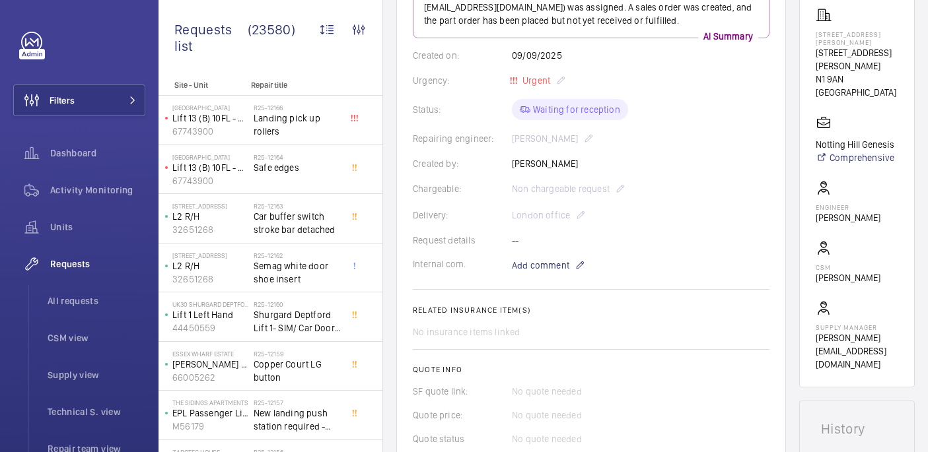
scroll to position [0, 0]
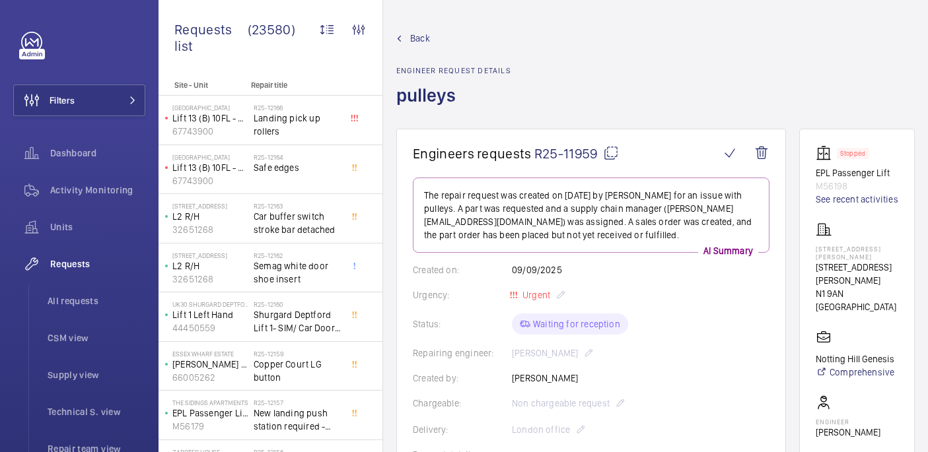
click at [612, 153] on mat-icon at bounding box center [611, 153] width 16 height 16
copy div "Schindler Pulley"
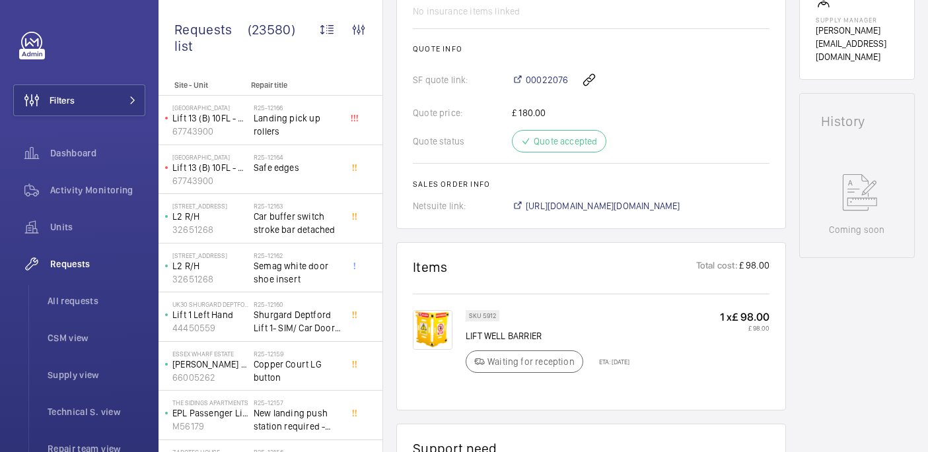
scroll to position [549, 0]
click at [510, 329] on p "LIFT WELL BARRIER" at bounding box center [547, 335] width 164 height 13
copy div "LIFT WELL BARRIER"
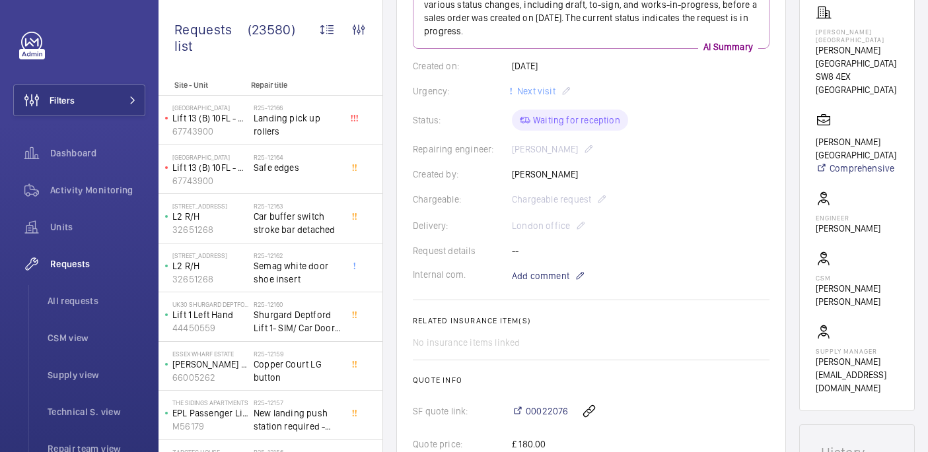
scroll to position [207, 0]
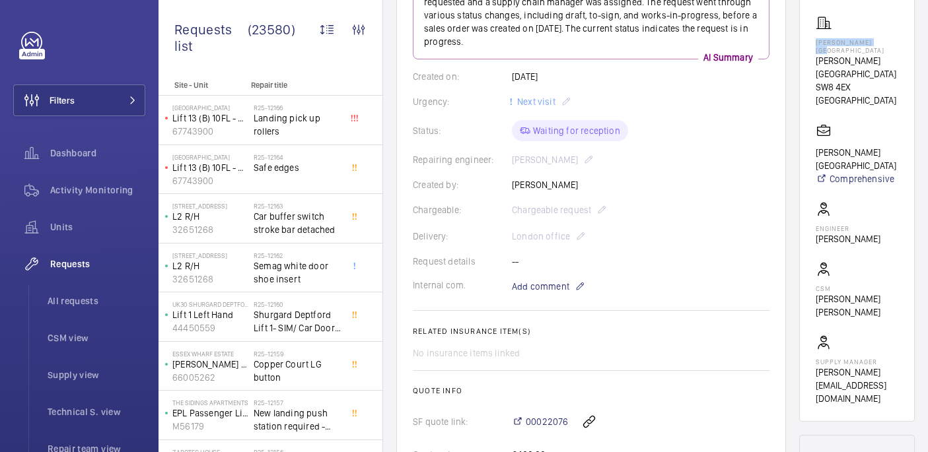
drag, startPoint x: 839, startPoint y: 53, endPoint x: 873, endPoint y: 62, distance: 34.7
click at [873, 54] on p "Mansbridge House" at bounding box center [856, 46] width 83 height 16
copy p "Mansbridge House"
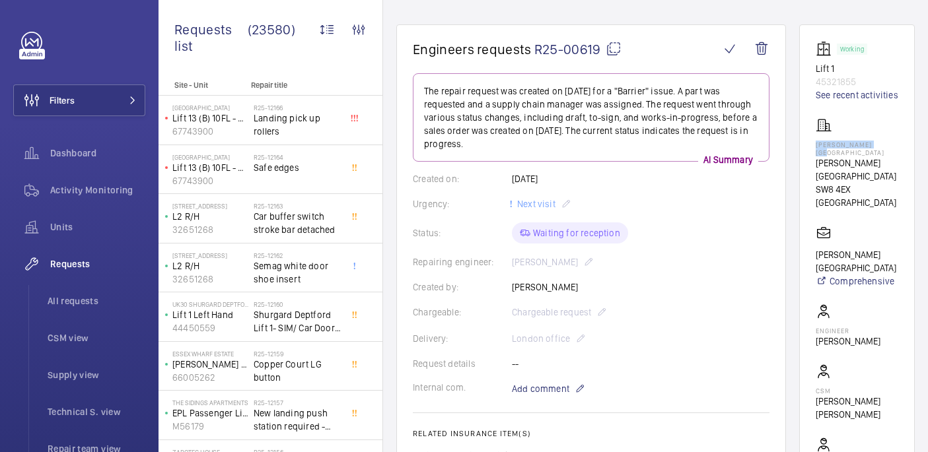
scroll to position [0, 0]
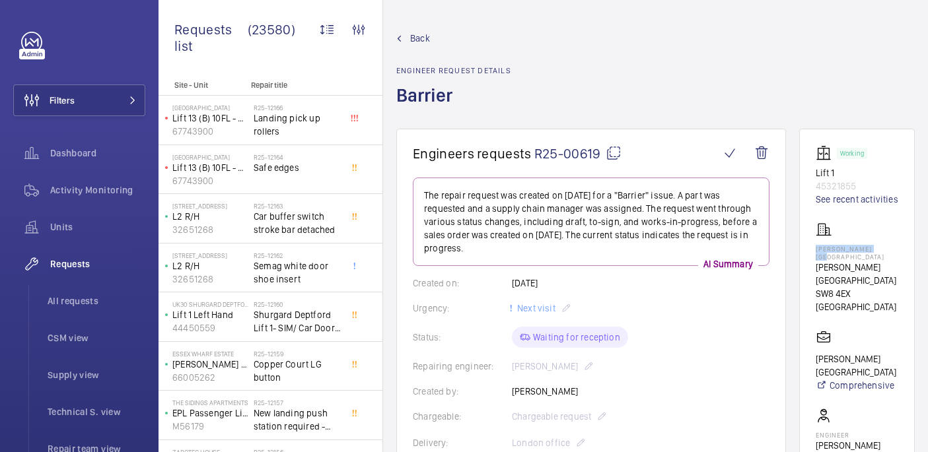
click at [615, 147] on mat-icon at bounding box center [613, 153] width 16 height 16
copy p "Mansbridge House"
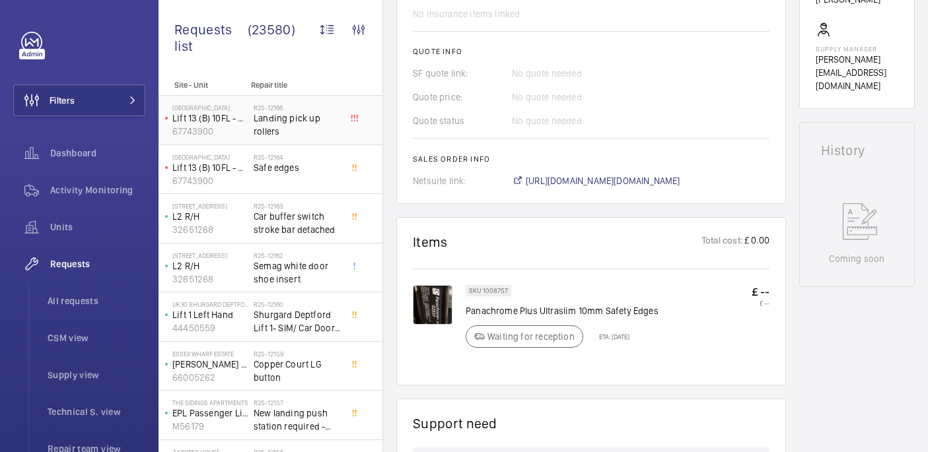
scroll to position [520, 0]
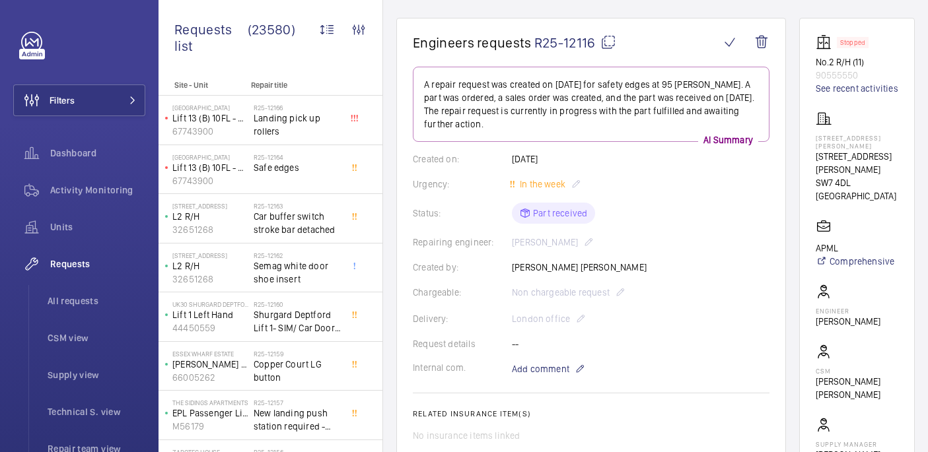
scroll to position [48, 0]
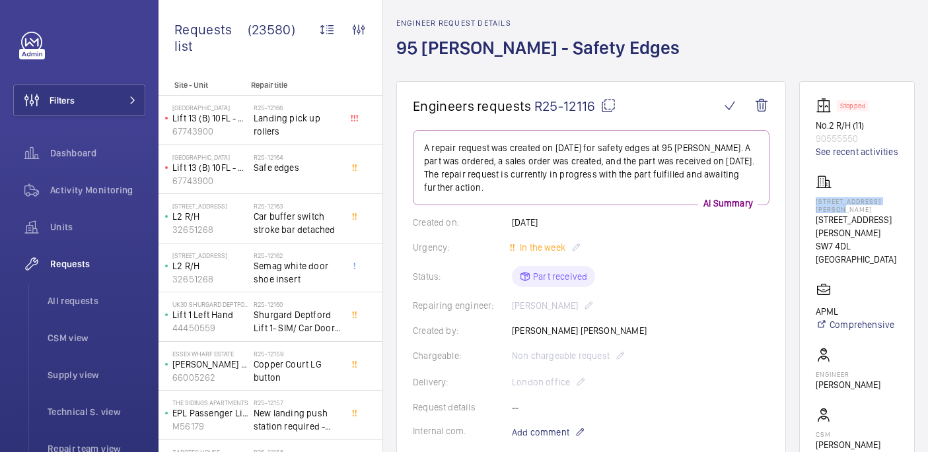
drag, startPoint x: 838, startPoint y: 212, endPoint x: 899, endPoint y: 223, distance: 61.1
click at [899, 223] on wm-front-card "Stopped No.2 R/H [PHONE_NUMBER] See recent activities [STREET_ADDRESS][GEOGRAPH…" at bounding box center [857, 324] width 116 height 487
copy p "[STREET_ADDRESS][PERSON_NAME]"
click at [612, 104] on mat-icon at bounding box center [608, 106] width 16 height 16
copy p "[STREET_ADDRESS][PERSON_NAME]"
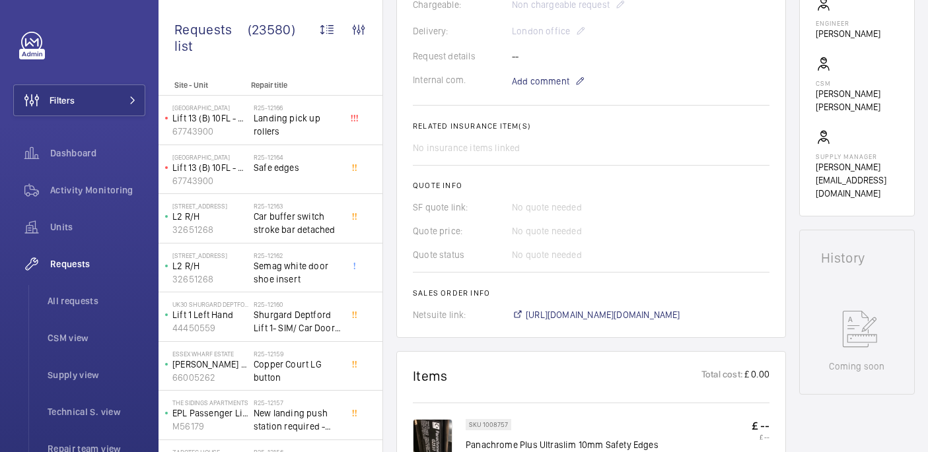
scroll to position [626, 0]
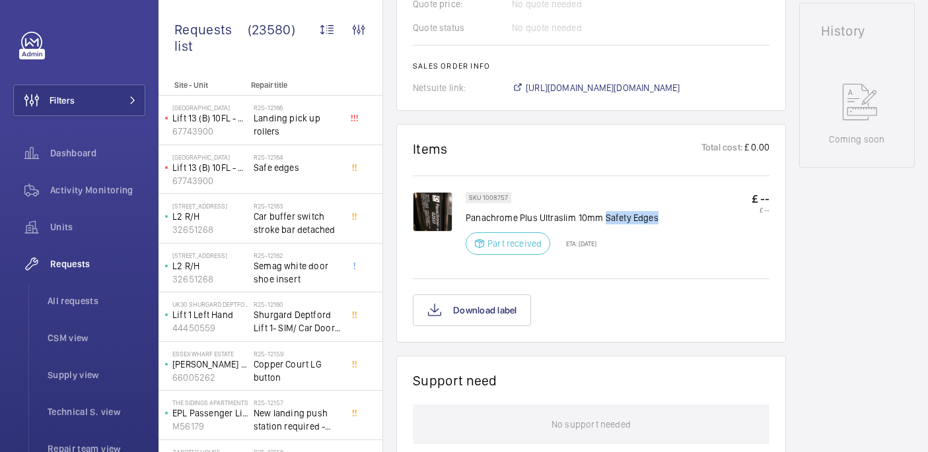
drag, startPoint x: 604, startPoint y: 205, endPoint x: 665, endPoint y: 204, distance: 60.8
click at [665, 204] on div "SKU 1008757 Panachrome Plus Ultraslim 10mm Safety Edges Part received ETA: 12 S…" at bounding box center [617, 227] width 304 height 71
copy p "Safety Edges"
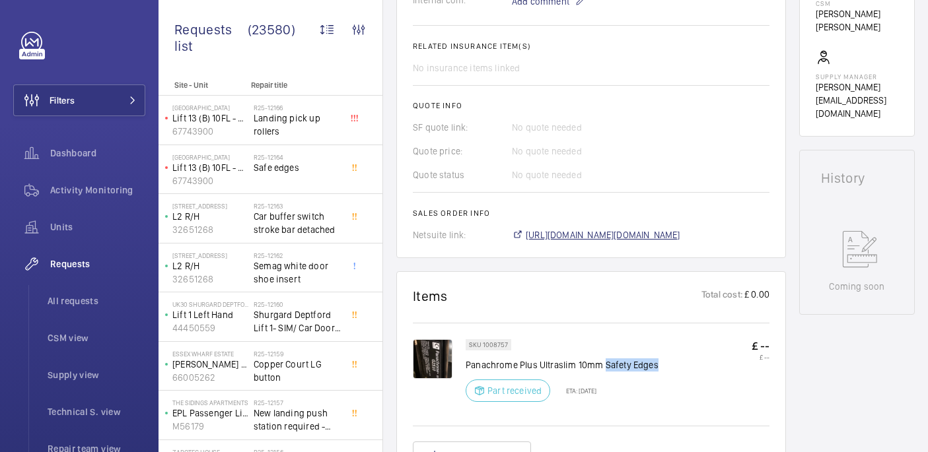
scroll to position [0, 0]
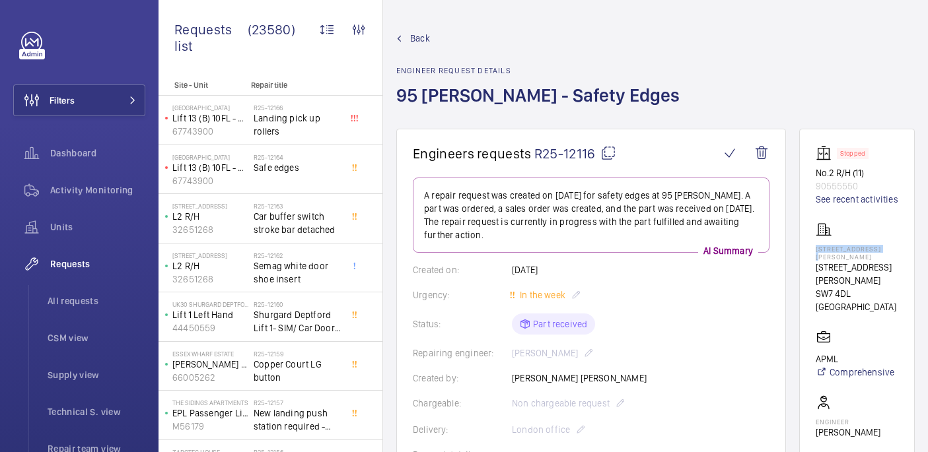
drag, startPoint x: 833, startPoint y: 263, endPoint x: 862, endPoint y: 273, distance: 30.9
click at [862, 273] on wm-front-card "Stopped No.2 R/H (11) 90555550 See recent activities 95 Cromwell Road London SW…" at bounding box center [857, 372] width 116 height 487
copy p "95 Cromwell Road"
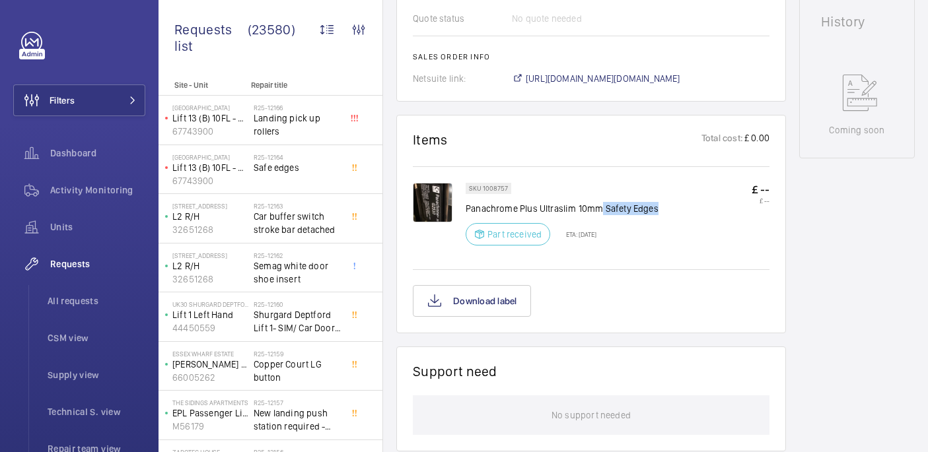
drag, startPoint x: 602, startPoint y: 197, endPoint x: 672, endPoint y: 201, distance: 70.1
click at [672, 201] on div "SKU 1008757 Panachrome Plus Ultraslim 10mm Safety Edges Part received ETA: 12 S…" at bounding box center [617, 218] width 304 height 71
copy p "Safety Edges"
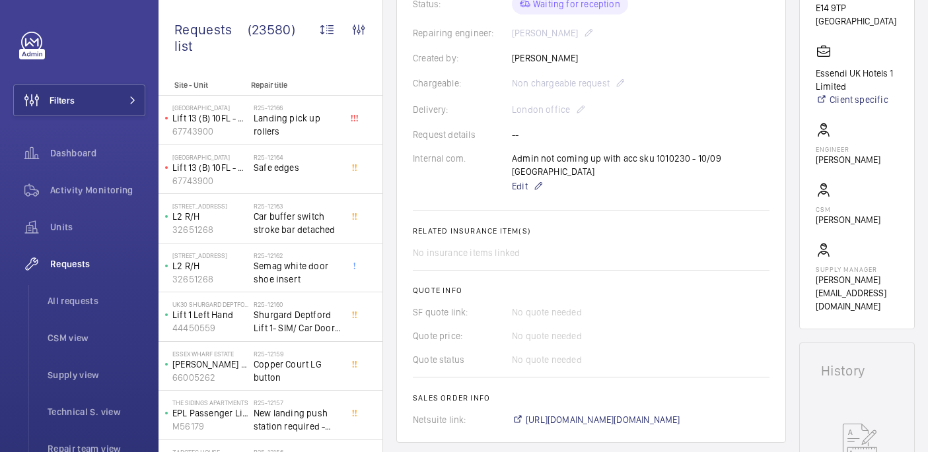
scroll to position [333, 0]
drag, startPoint x: 650, startPoint y: 160, endPoint x: 687, endPoint y: 164, distance: 36.5
click at [687, 164] on div "Admin not coming up with acc sku 1010230 - 10/09 india Edit" at bounding box center [640, 174] width 257 height 42
copy p "1010230"
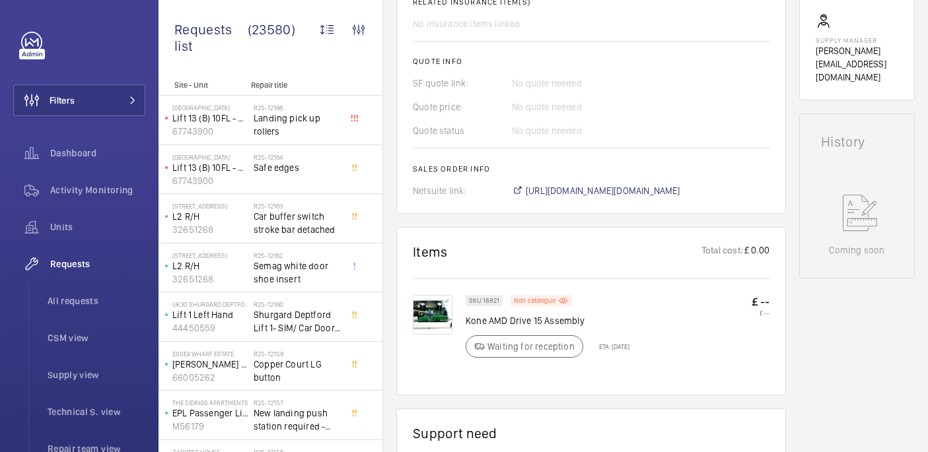
scroll to position [563, 0]
click at [593, 184] on span "https://6461500.app.netsuite.com/app/accounting/transactions/salesord.nl?id=299…" at bounding box center [603, 190] width 154 height 13
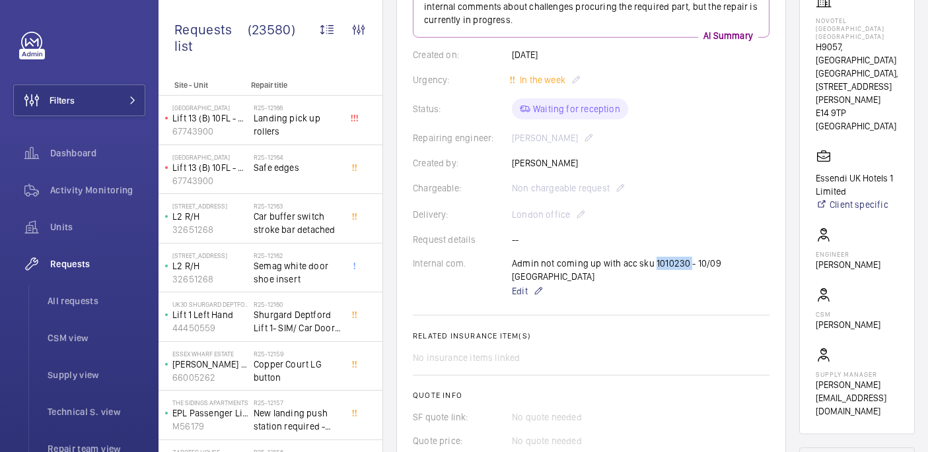
scroll to position [232, 0]
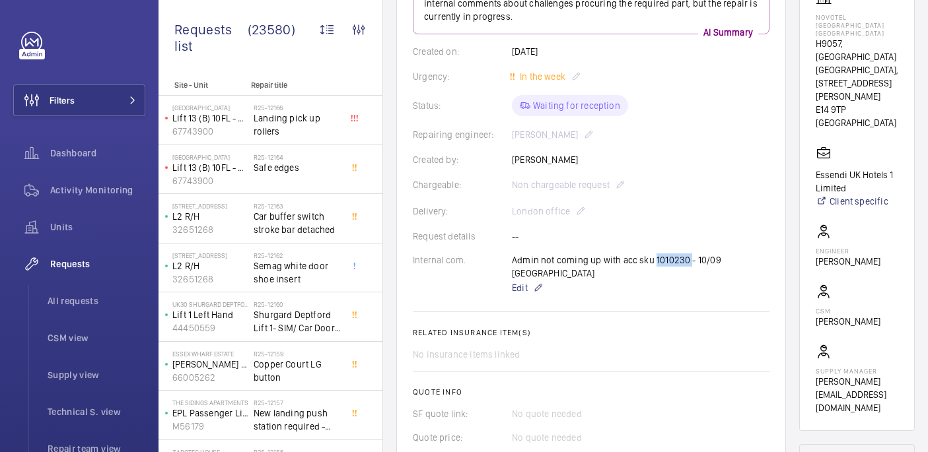
copy p "1010230"
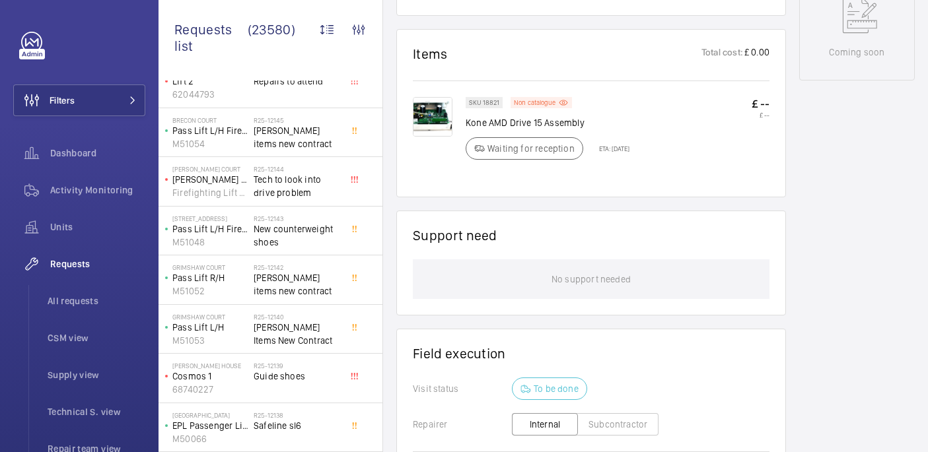
scroll to position [759, 0]
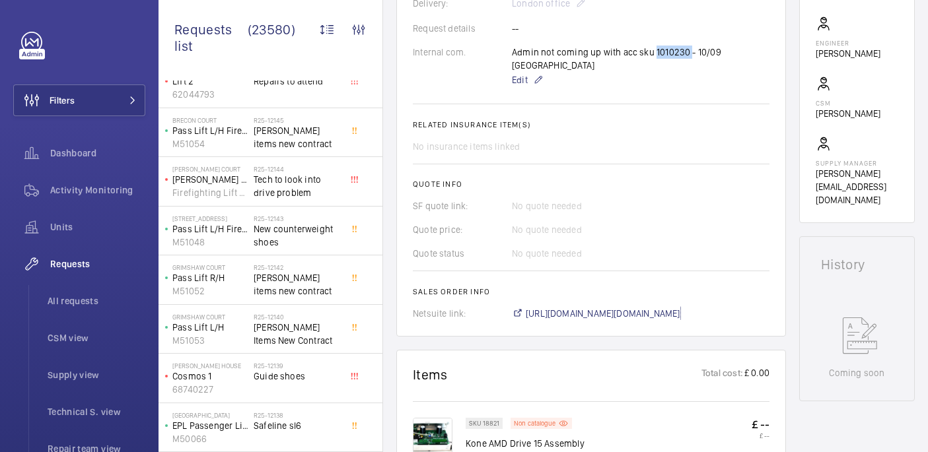
scroll to position [453, 0]
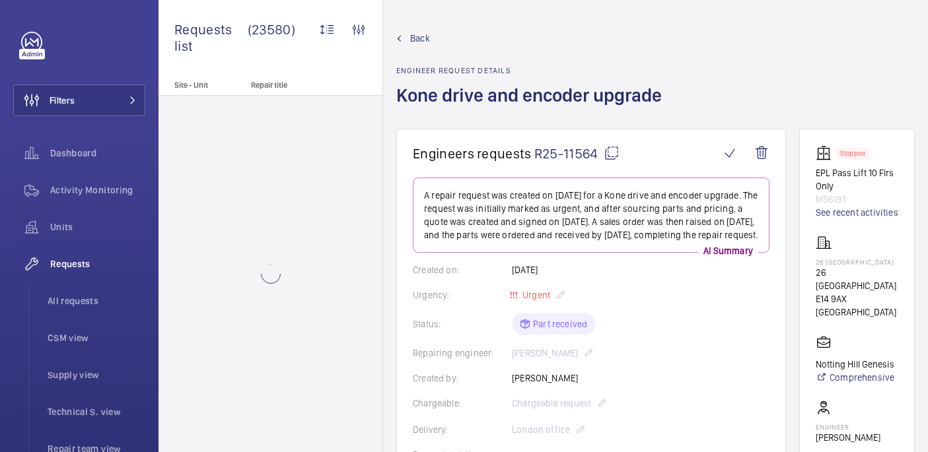
click at [617, 147] on mat-icon at bounding box center [611, 153] width 16 height 16
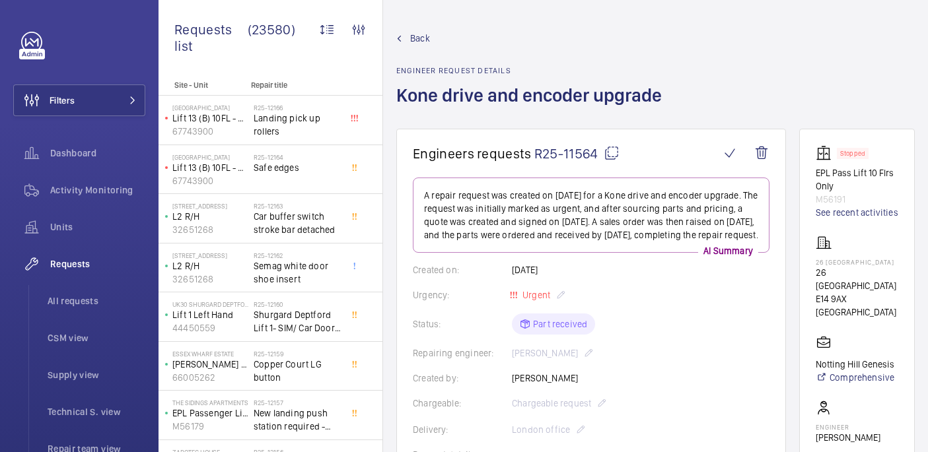
click at [887, 269] on div "26 Whitby House 26 Whitby House E14 9AX LONDON" at bounding box center [856, 277] width 83 height 84
copy p "26 [GEOGRAPHIC_DATA]"
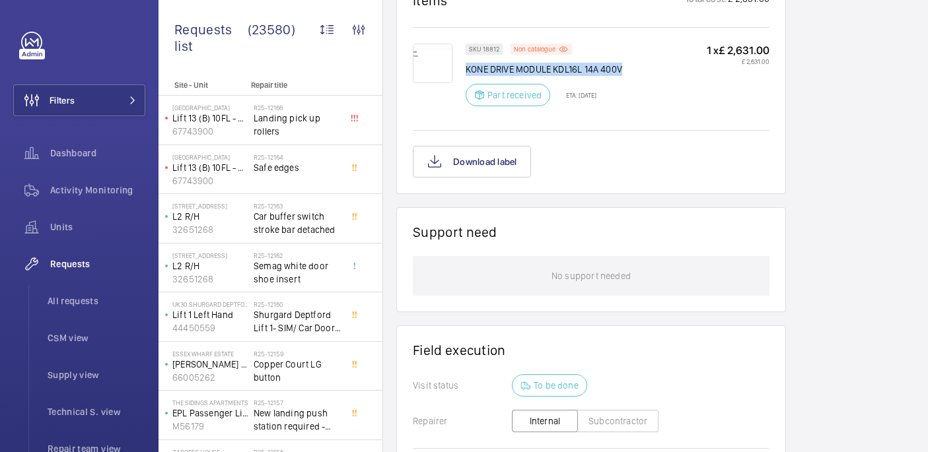
drag, startPoint x: 467, startPoint y: 81, endPoint x: 646, endPoint y: 85, distance: 178.3
click at [646, 85] on div "SKU 18812 Non catalogue KONE DRIVE MODULE KDL16L 14A 400V Part received ETA: 9 …" at bounding box center [617, 79] width 304 height 71
copy p "KONE DRIVE MODULE KDL16L 14A 400V"
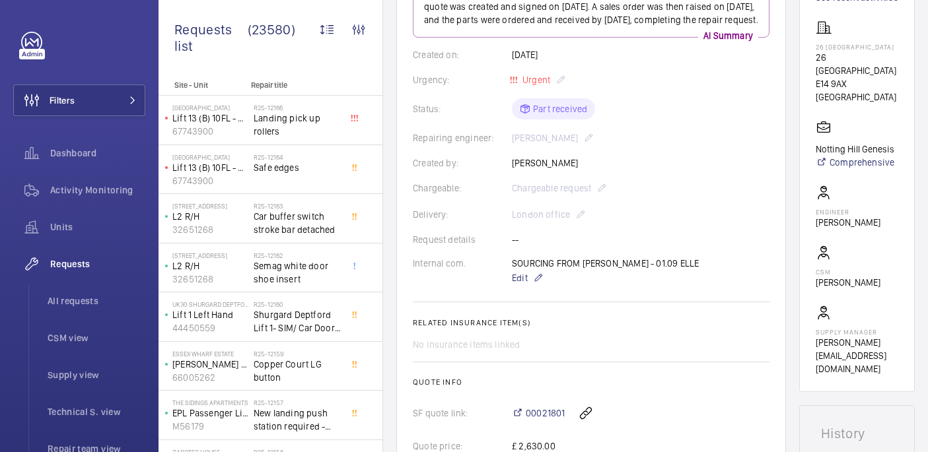
scroll to position [191, 0]
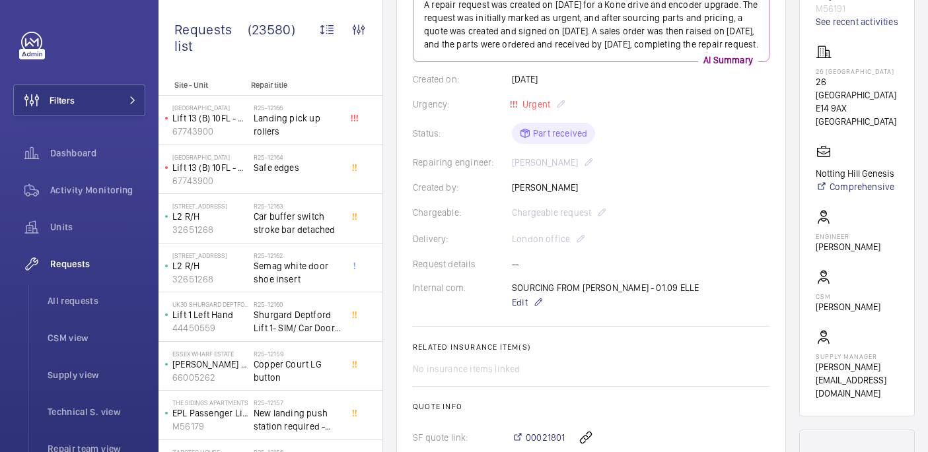
click at [848, 75] on p "26 Whitby House" at bounding box center [856, 71] width 83 height 8
copy p "26 Whitby House"
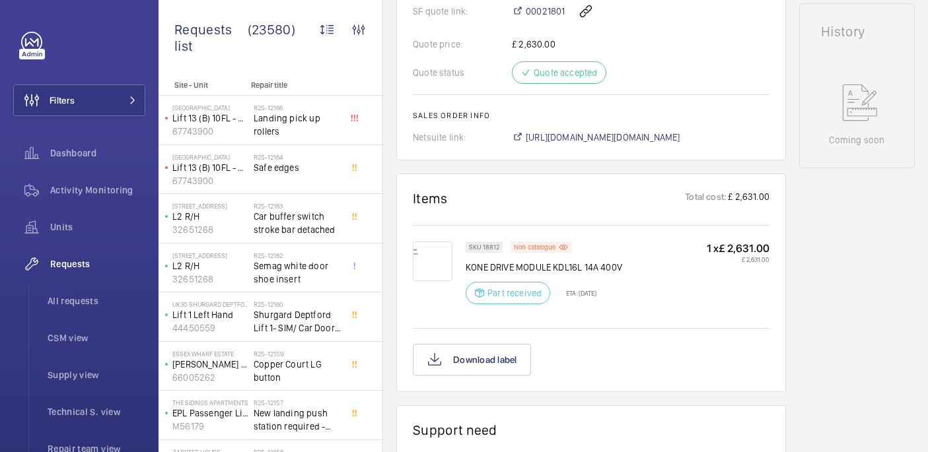
scroll to position [774, 0]
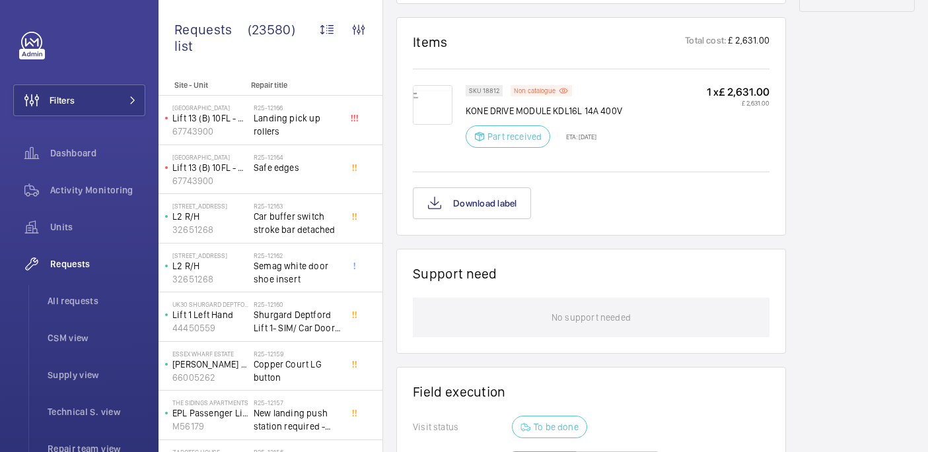
click at [500, 118] on p "KONE DRIVE MODULE KDL16L 14A 400V" at bounding box center [543, 110] width 156 height 13
copy div "KONE DRIVE MODULE KDL16L 14A 400V"
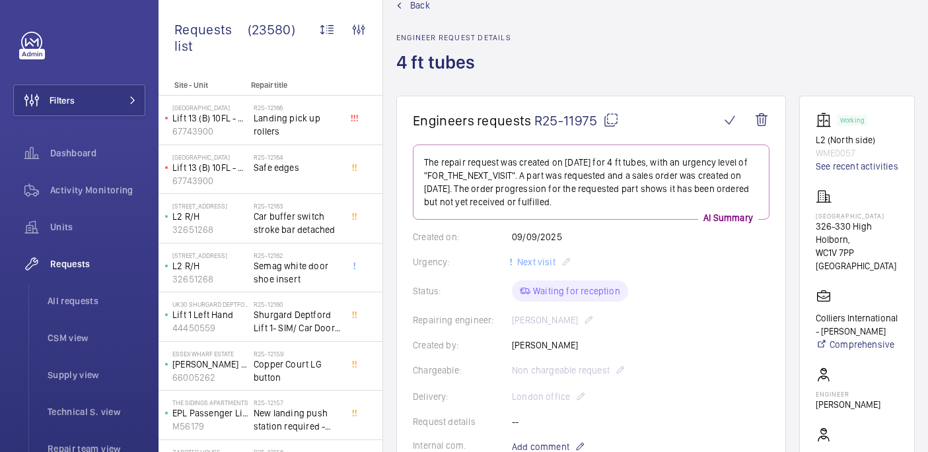
scroll to position [506, 0]
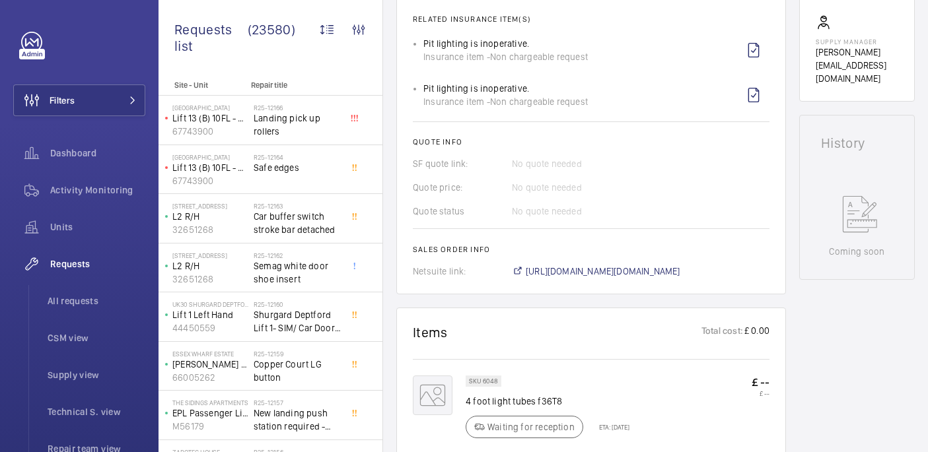
click at [502, 407] on p "4 foot light tubes f36T8" at bounding box center [547, 401] width 164 height 13
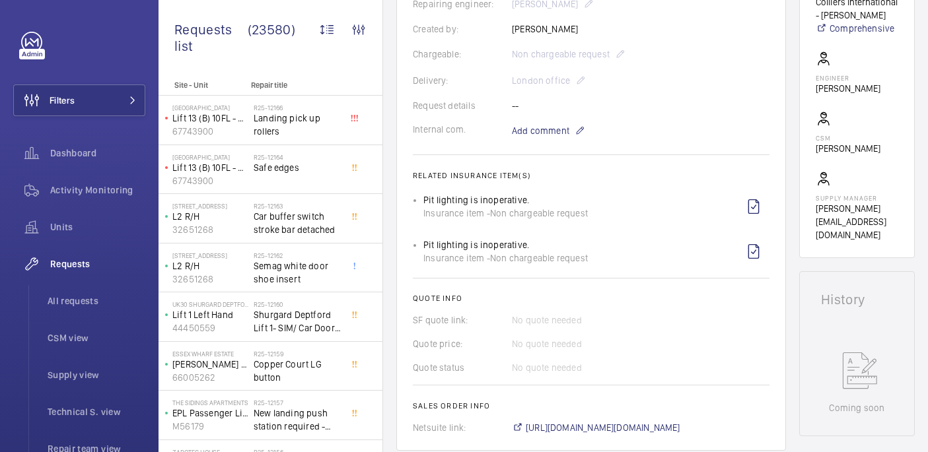
scroll to position [141, 0]
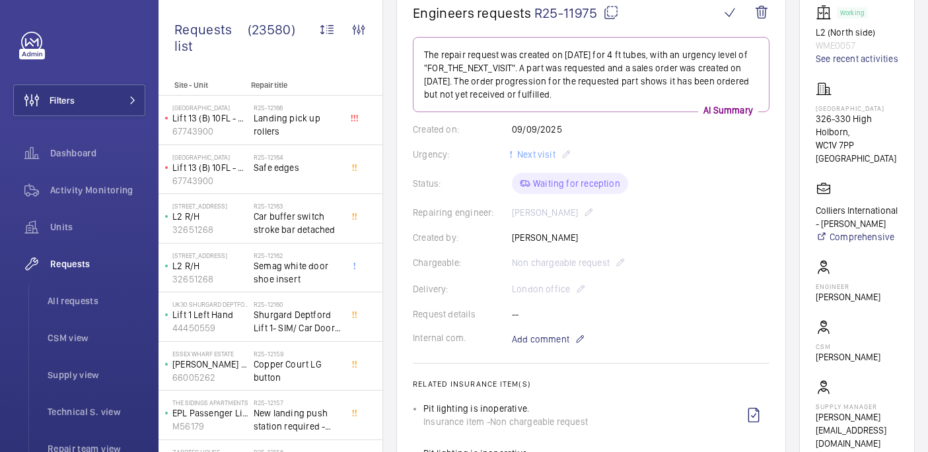
click at [854, 112] on p "Holborn Gate" at bounding box center [856, 108] width 83 height 8
copy p "Holborn Gate"
click at [603, 18] on mat-icon at bounding box center [611, 13] width 16 height 16
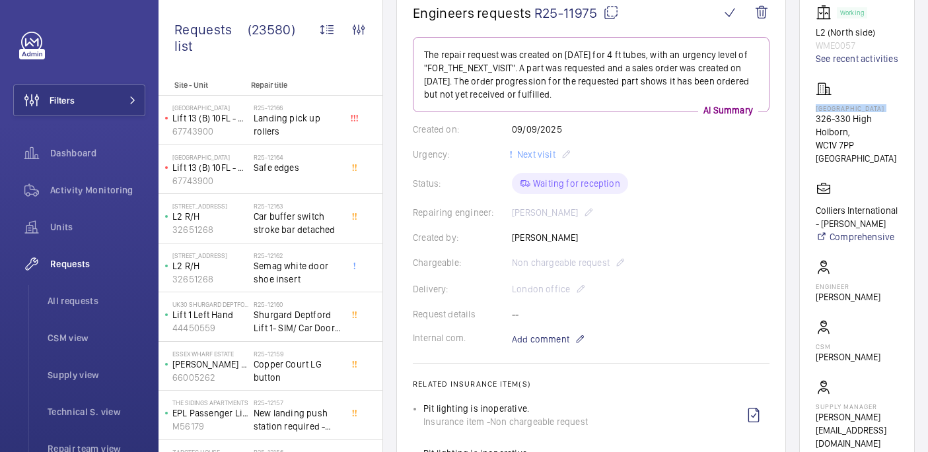
copy p "Holborn Gate"
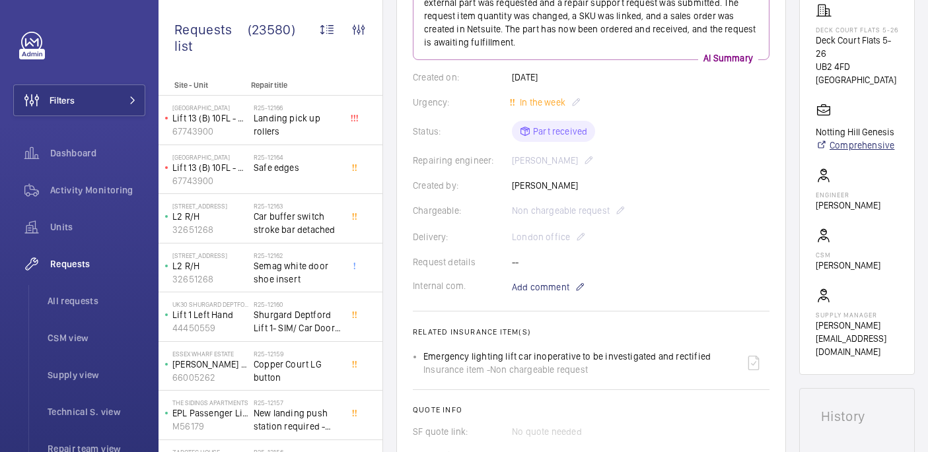
scroll to position [216, 0]
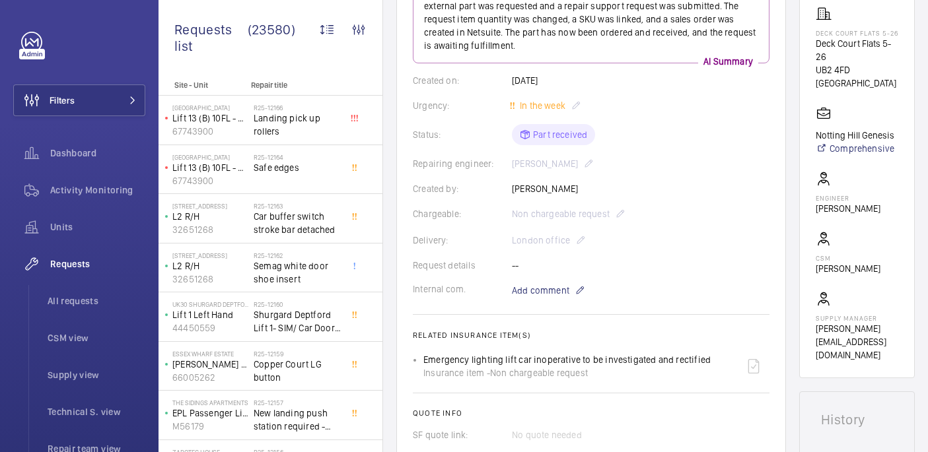
click at [843, 37] on p "Deck Court Flats 5-26" at bounding box center [856, 33] width 83 height 8
copy p "Deck Court Flats 5-26"
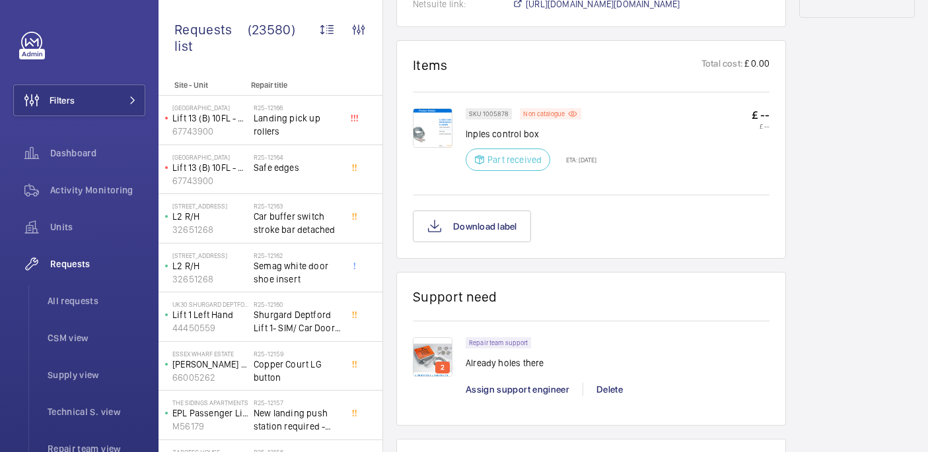
scroll to position [735, 0]
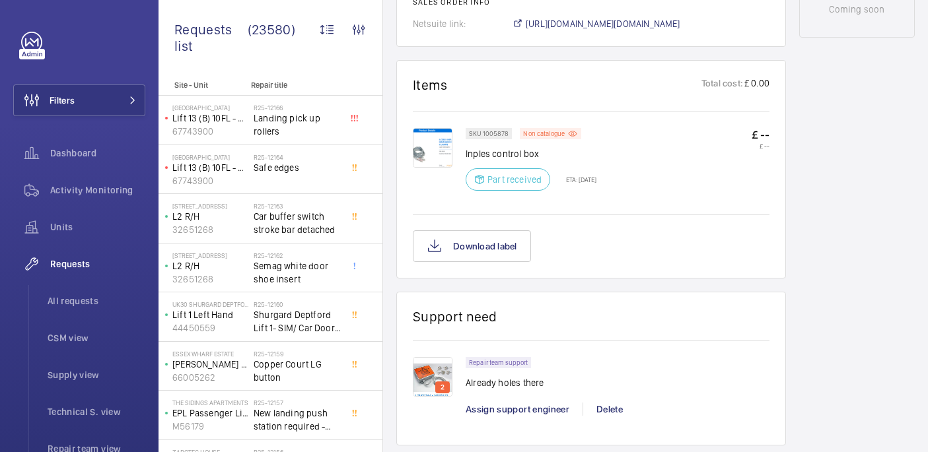
click at [485, 147] on p "Inples control box" at bounding box center [530, 153] width 131 height 13
copy div "Inples control box"
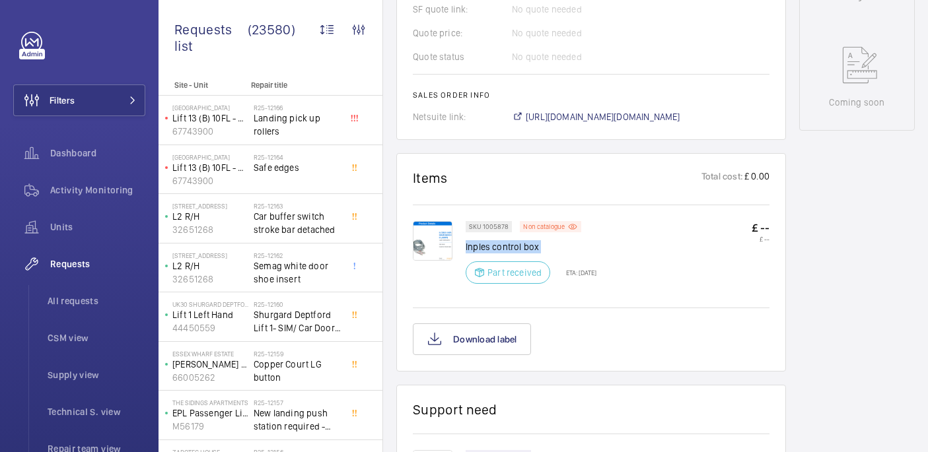
scroll to position [643, 0]
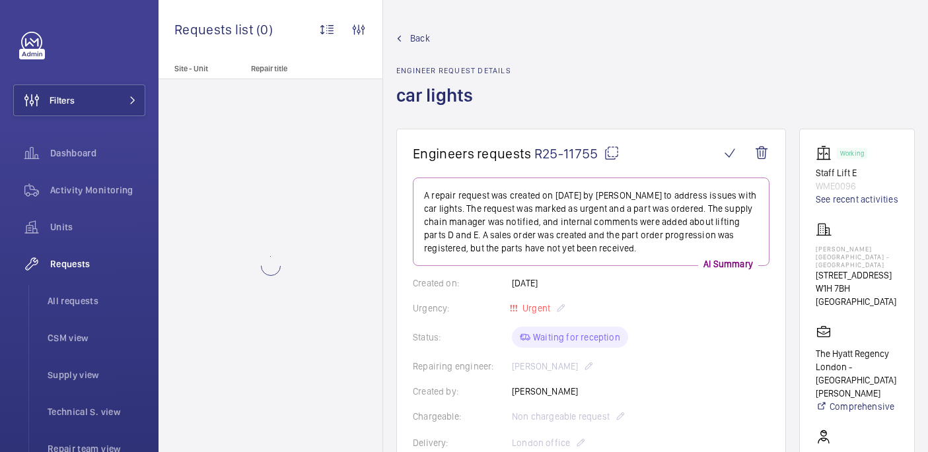
scroll to position [600, 0]
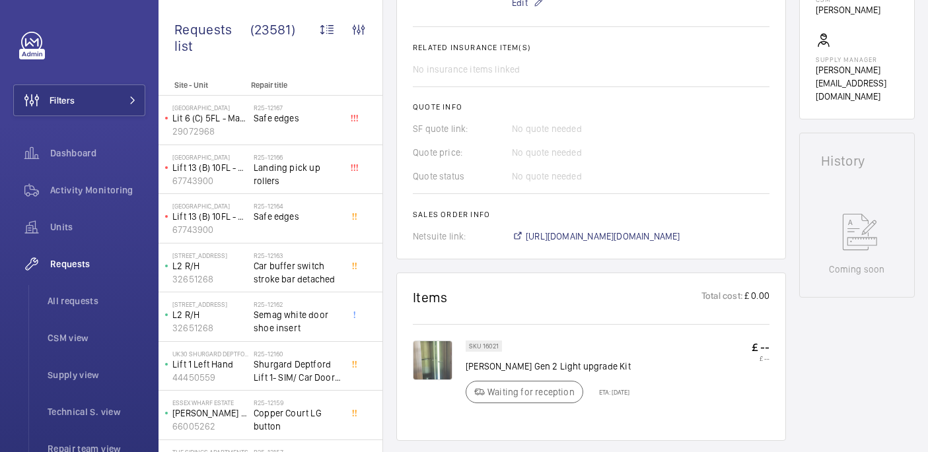
scroll to position [471, 0]
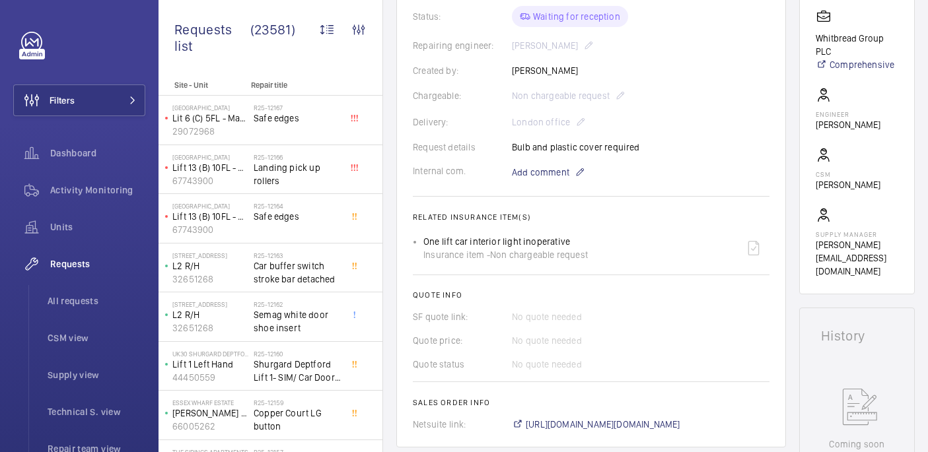
scroll to position [556, 0]
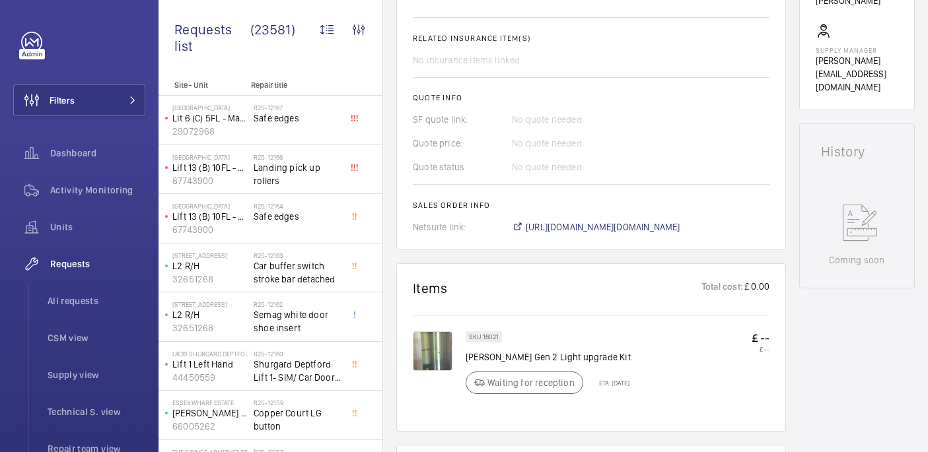
scroll to position [538, 0]
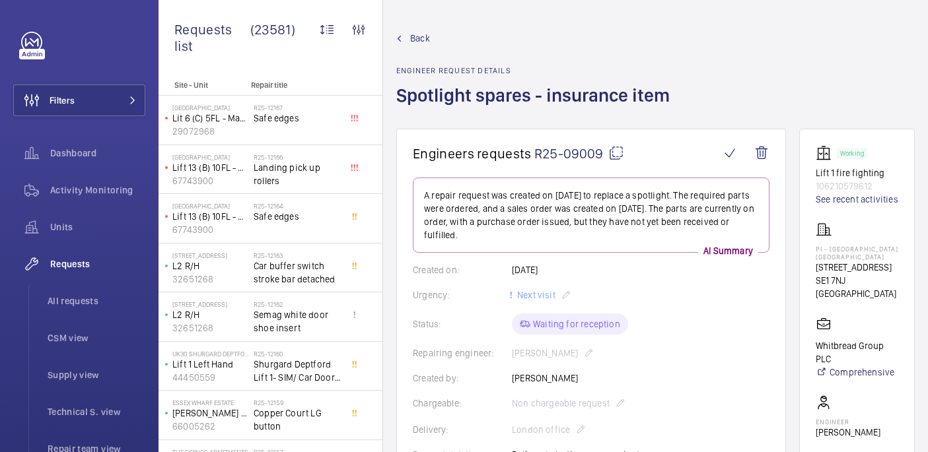
click at [852, 261] on p "PI - [GEOGRAPHIC_DATA] [GEOGRAPHIC_DATA]" at bounding box center [856, 253] width 83 height 16
copy p "PI - [GEOGRAPHIC_DATA] [GEOGRAPHIC_DATA]"
click at [617, 151] on mat-icon at bounding box center [616, 153] width 16 height 16
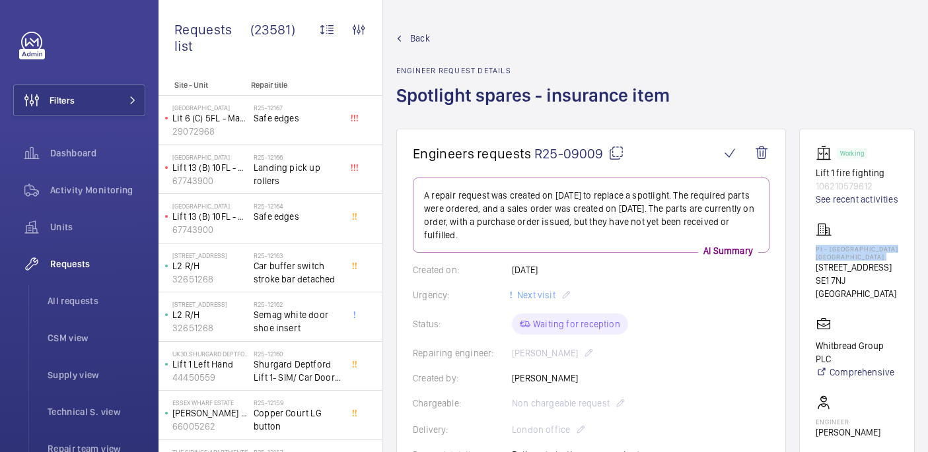
copy p "PI - [GEOGRAPHIC_DATA] [GEOGRAPHIC_DATA]"
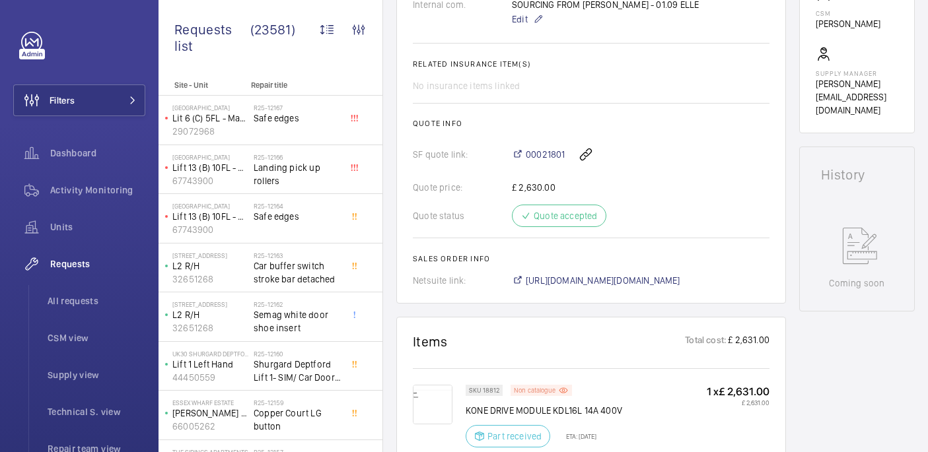
scroll to position [437, 0]
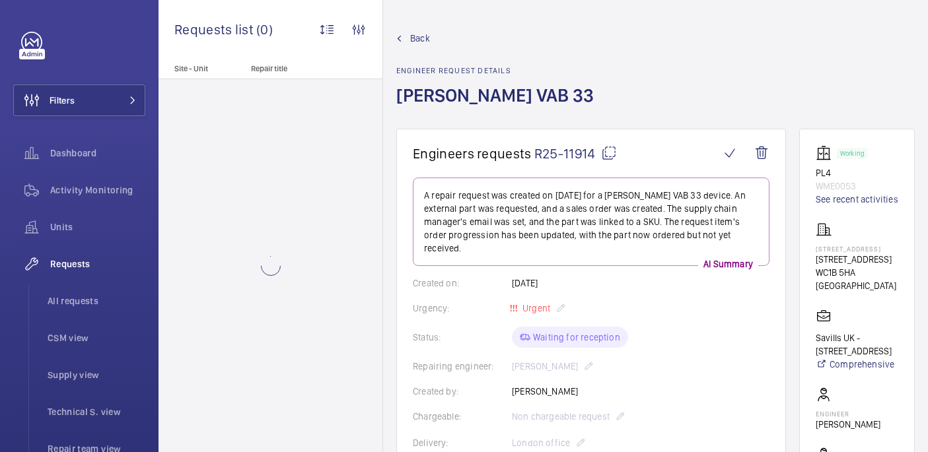
scroll to position [601, 0]
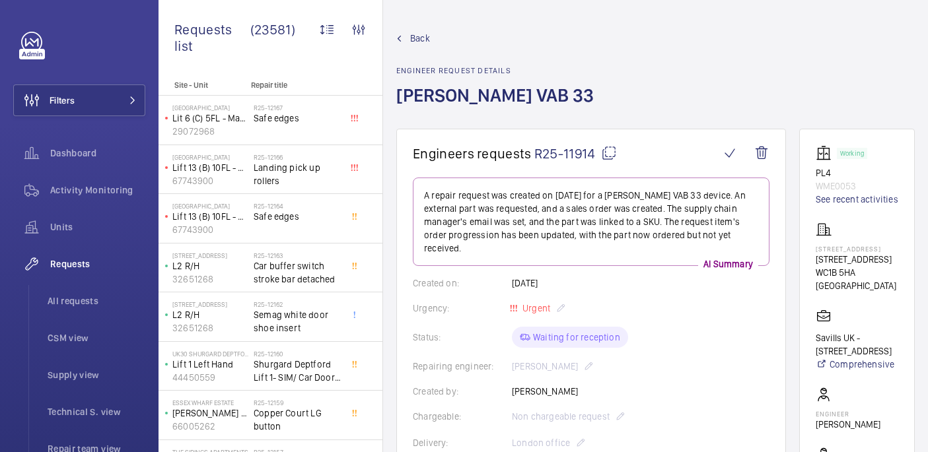
click at [866, 253] on p "1 Southampton Row" at bounding box center [856, 249] width 83 height 8
copy p "1 Southampton Row"
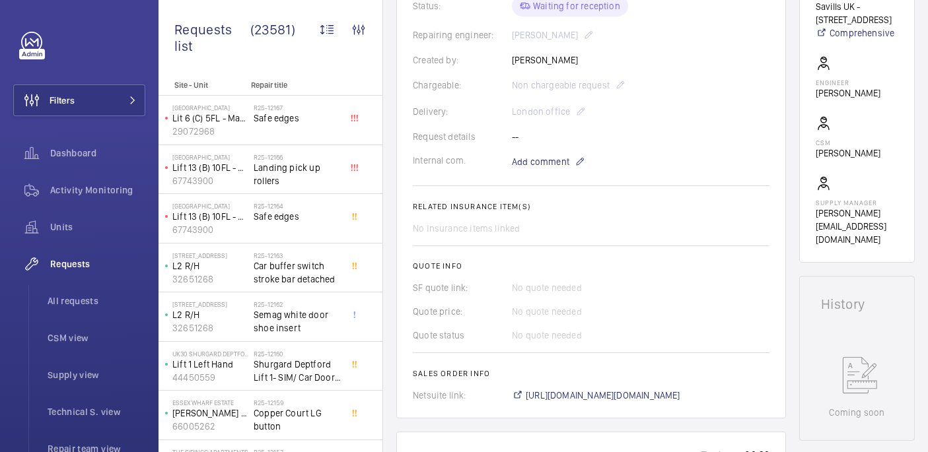
scroll to position [576, 0]
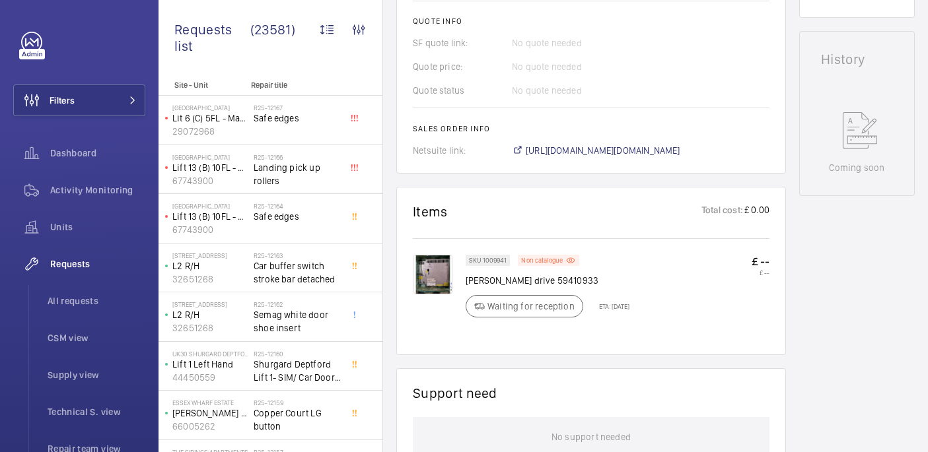
click at [498, 279] on div "SKU 1009941 Non catalogue Schindler drive 59410933 Waiting for reception ETA: 1…" at bounding box center [547, 290] width 164 height 71
click at [498, 274] on p "Schindler drive 59410933" at bounding box center [547, 280] width 164 height 13
copy div "Schindler drive 59410933"
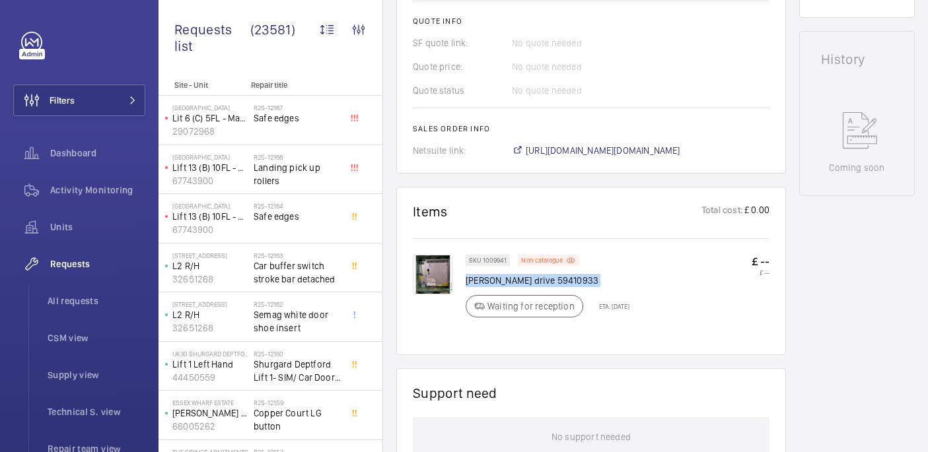
copy div "Schindler drive 59410933"
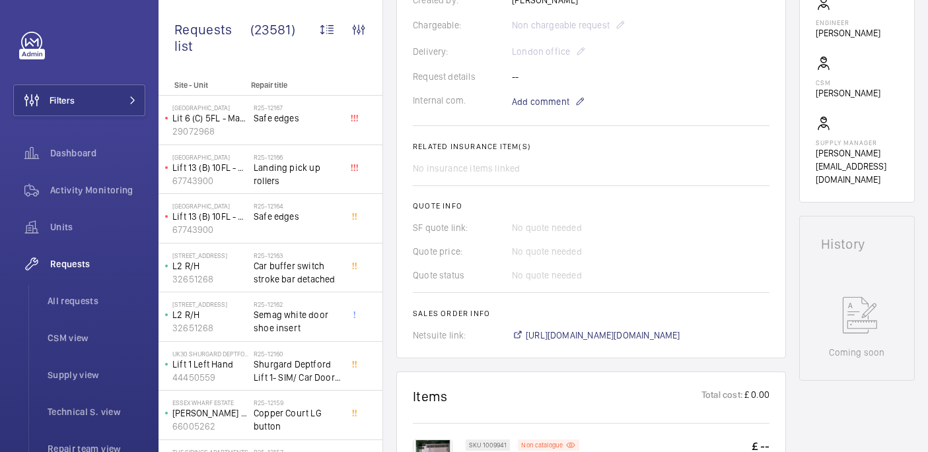
scroll to position [114, 0]
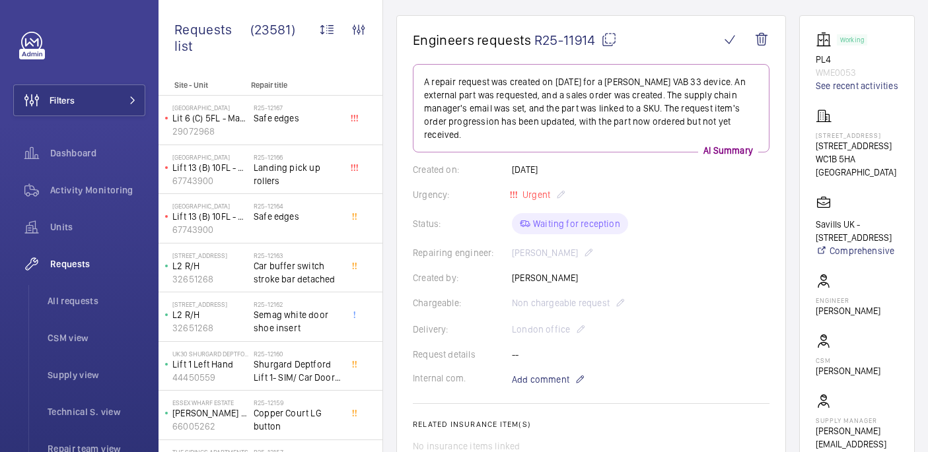
click at [846, 139] on p "1 Southampton Row" at bounding box center [856, 135] width 83 height 8
copy p "1 Southampton Row"
click at [607, 40] on mat-icon at bounding box center [609, 40] width 16 height 16
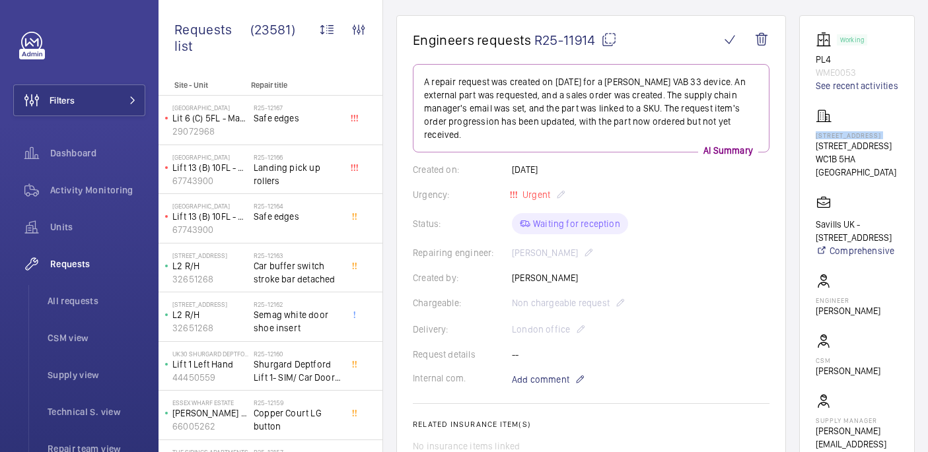
copy p "1 Southampton Row"
click at [848, 139] on p "1 Southampton Row" at bounding box center [856, 135] width 83 height 8
copy p "1 Southampton Row"
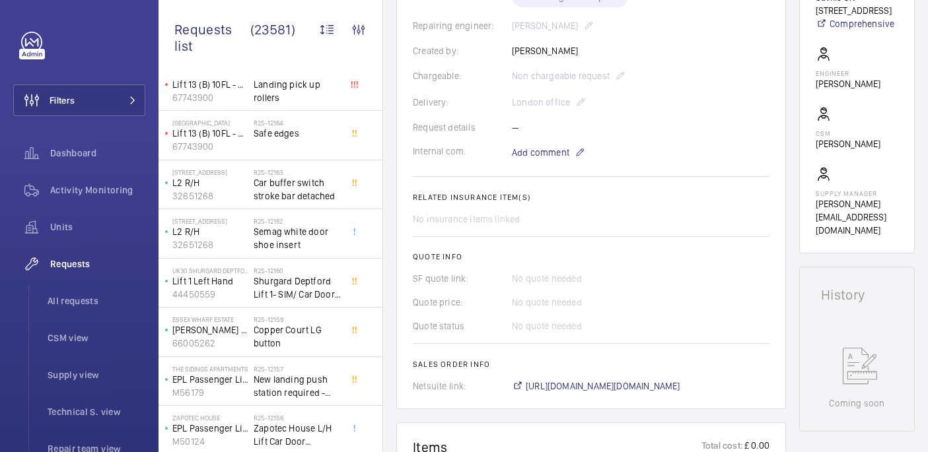
scroll to position [175, 0]
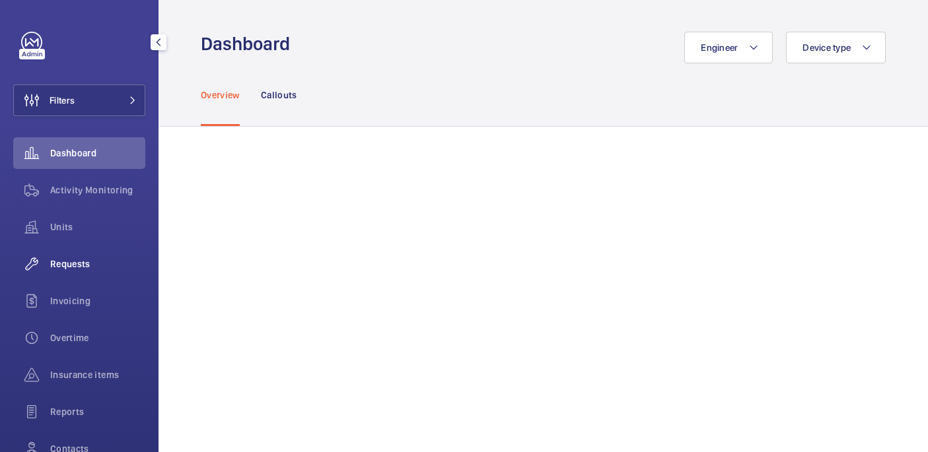
click at [65, 261] on span "Requests" at bounding box center [97, 263] width 95 height 13
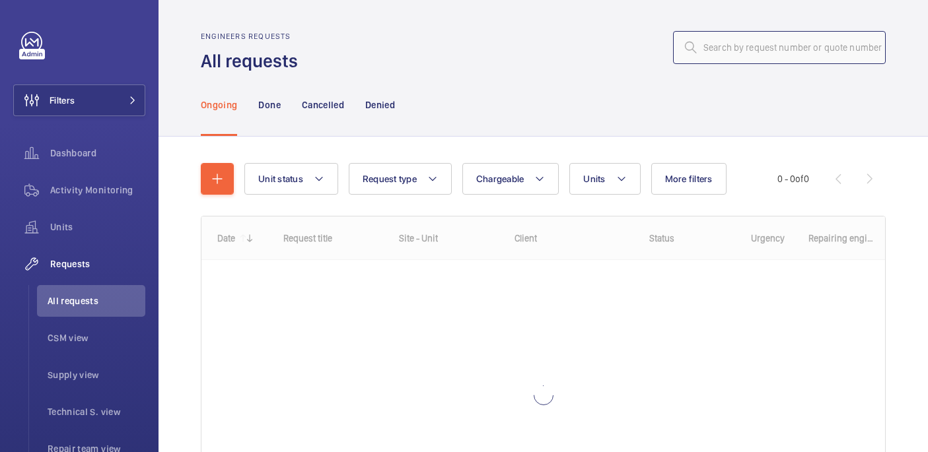
click at [776, 44] on input "text" at bounding box center [779, 47] width 213 height 33
paste input "R25-12115"
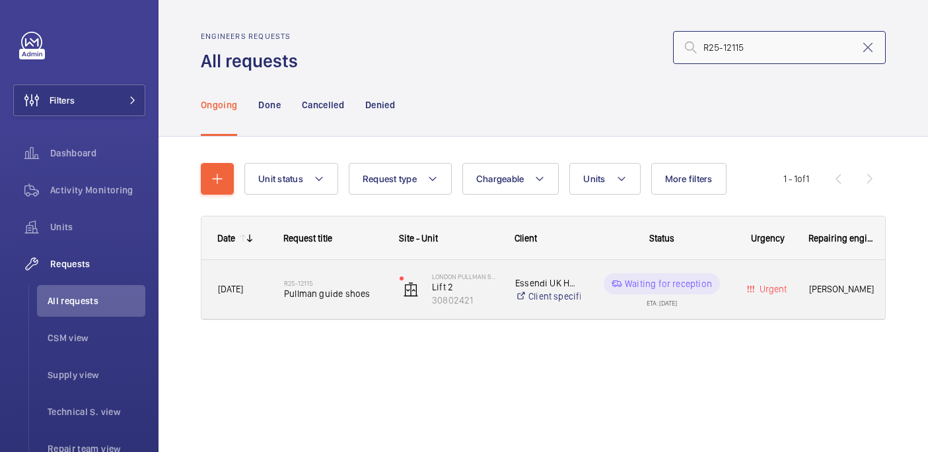
type input "R25-12115"
click at [344, 285] on h2 "R25-12115" at bounding box center [333, 283] width 98 height 8
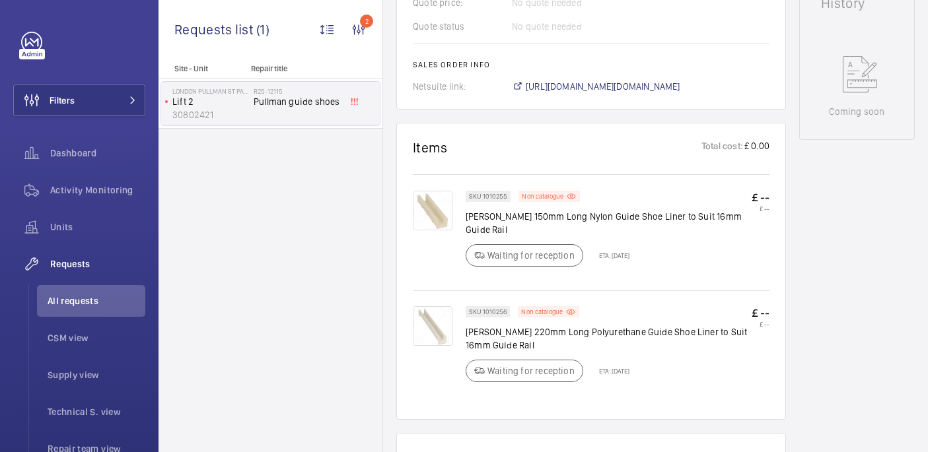
scroll to position [693, 0]
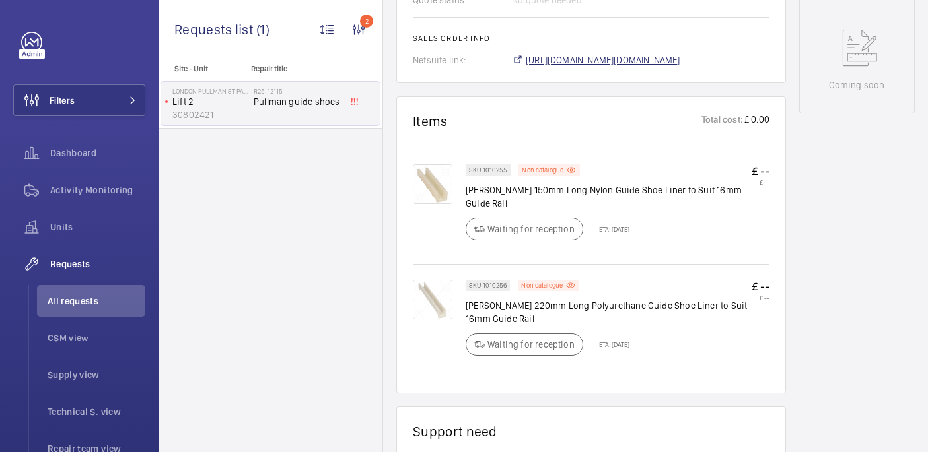
click at [613, 53] on span "https://6461500.app.netsuite.com/app/accounting/transactions/salesord.nl?id=300…" at bounding box center [603, 59] width 154 height 13
click at [114, 292] on li "All requests" at bounding box center [91, 301] width 108 height 32
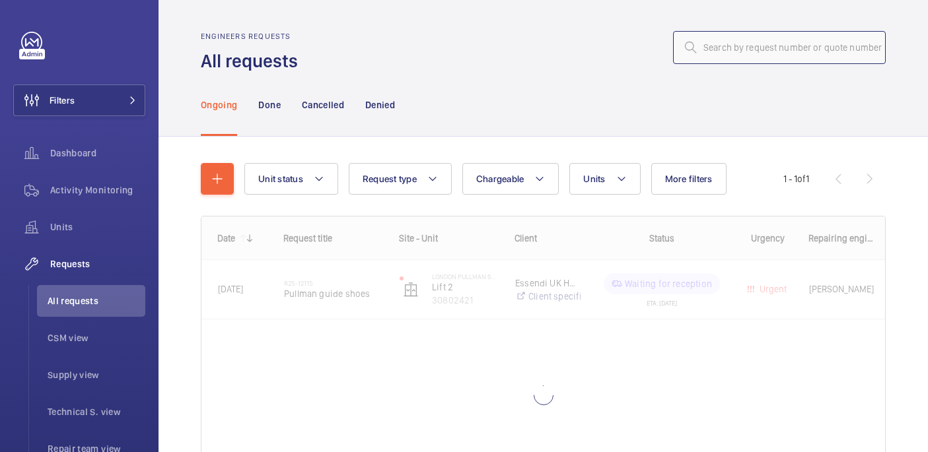
click at [709, 45] on input "text" at bounding box center [779, 47] width 213 height 33
paste input "R25-10665"
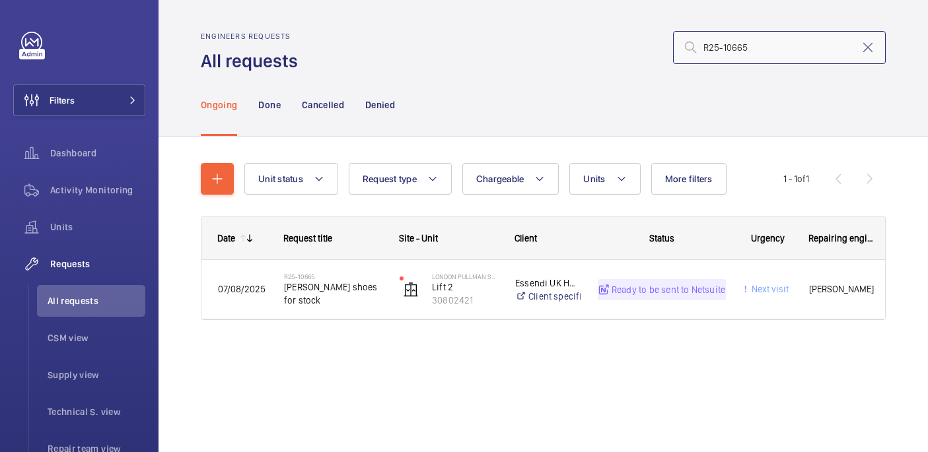
click at [702, 47] on input "R25-10665" at bounding box center [779, 47] width 213 height 33
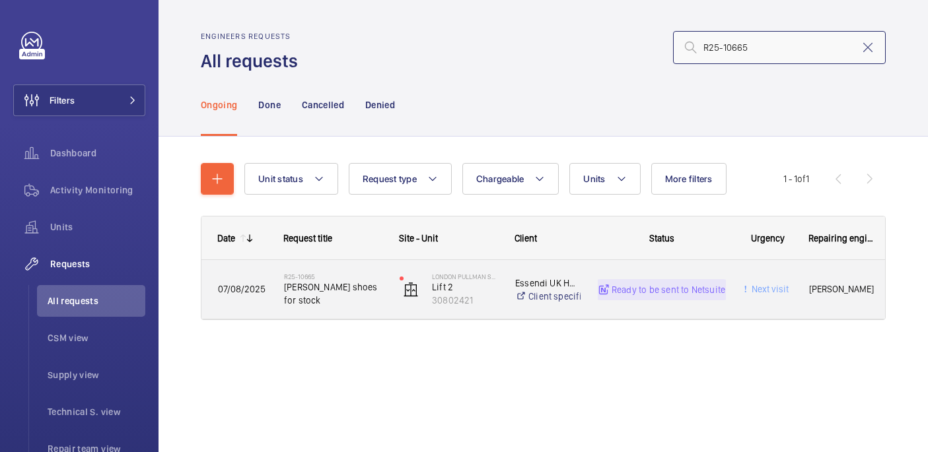
type input "R25-10665"
click at [328, 304] on span "Otis tapehead shoes for stock" at bounding box center [333, 294] width 98 height 26
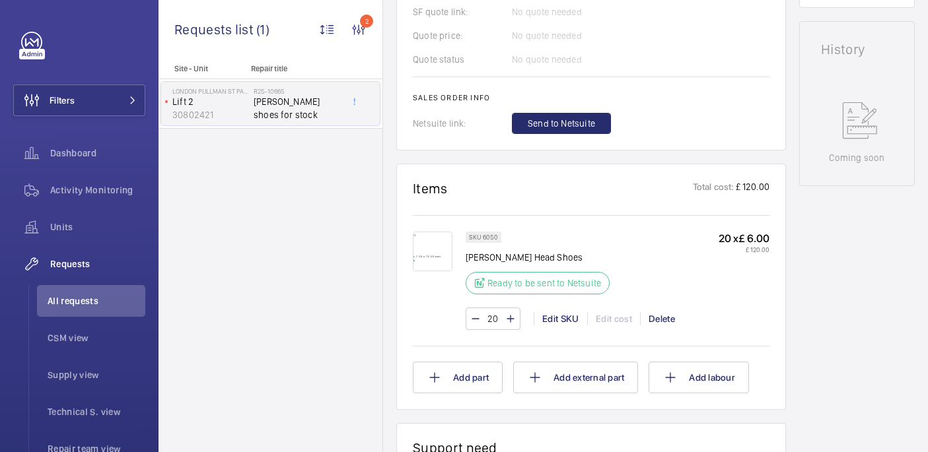
scroll to position [625, 0]
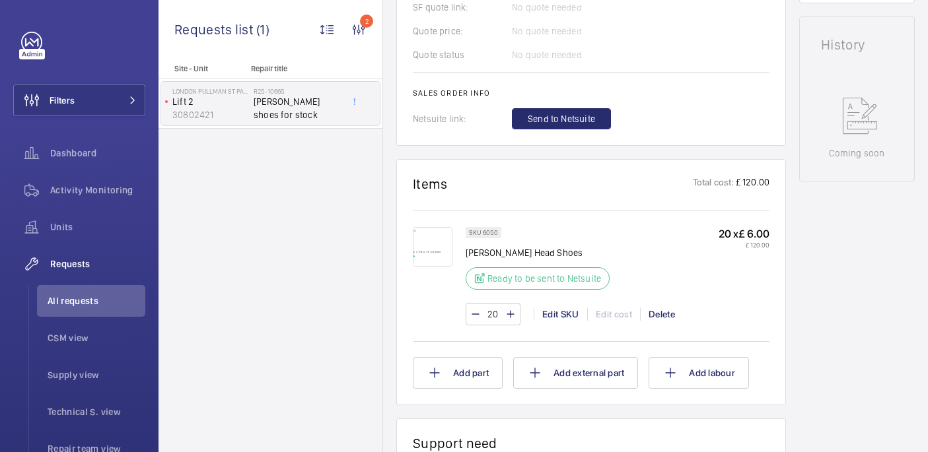
click at [420, 248] on img at bounding box center [433, 247] width 40 height 40
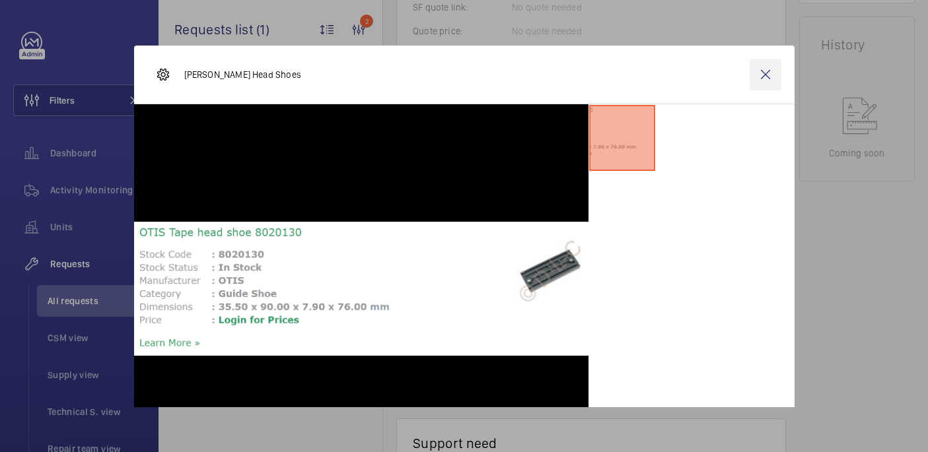
click at [762, 75] on wm-front-icon-button at bounding box center [765, 75] width 32 height 32
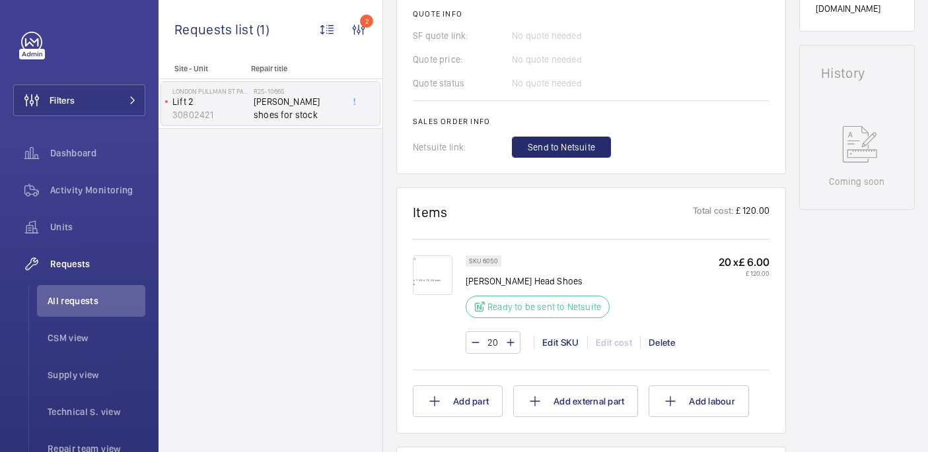
scroll to position [648, 0]
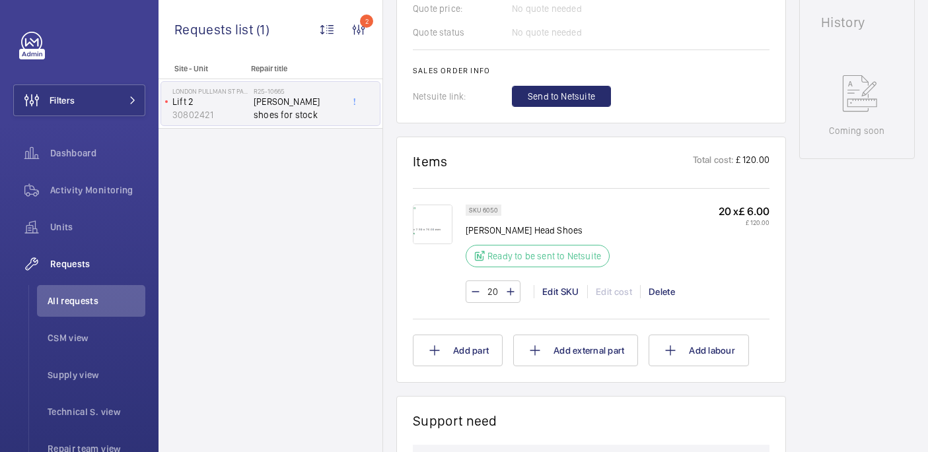
click at [437, 224] on img at bounding box center [433, 225] width 40 height 40
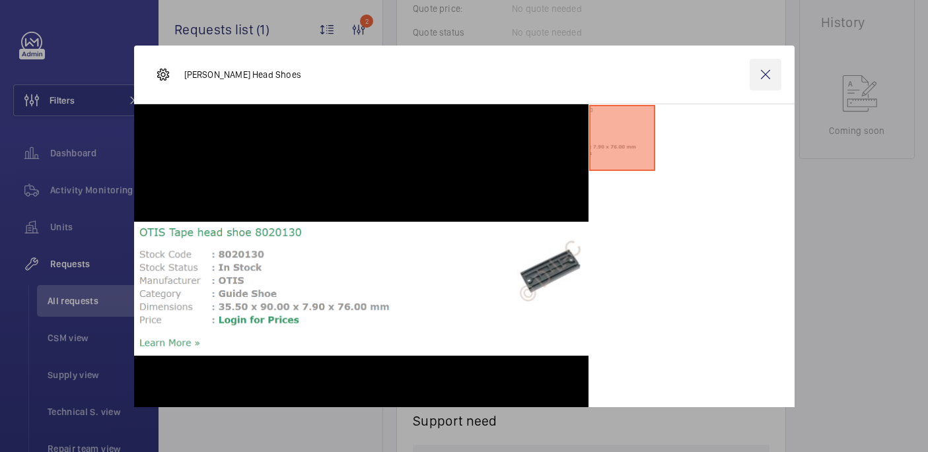
click at [766, 75] on wm-front-icon-button at bounding box center [765, 75] width 32 height 32
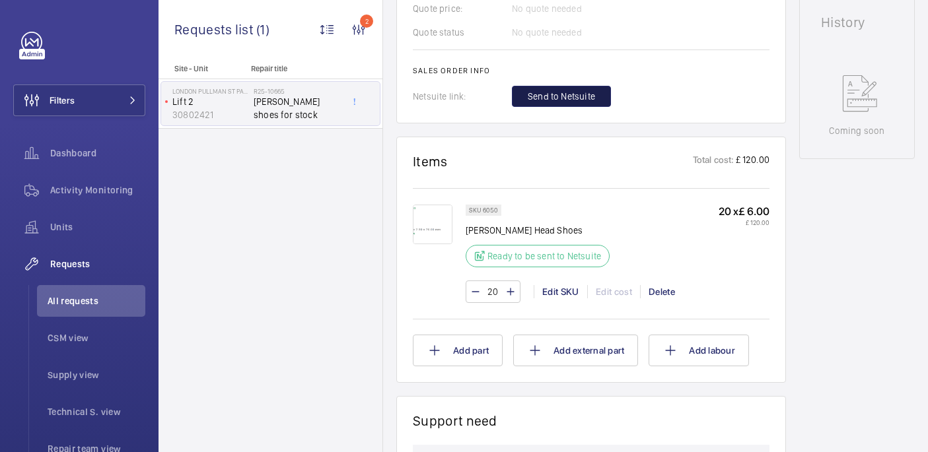
click at [562, 94] on span "Send to Netsuite" at bounding box center [560, 96] width 67 height 13
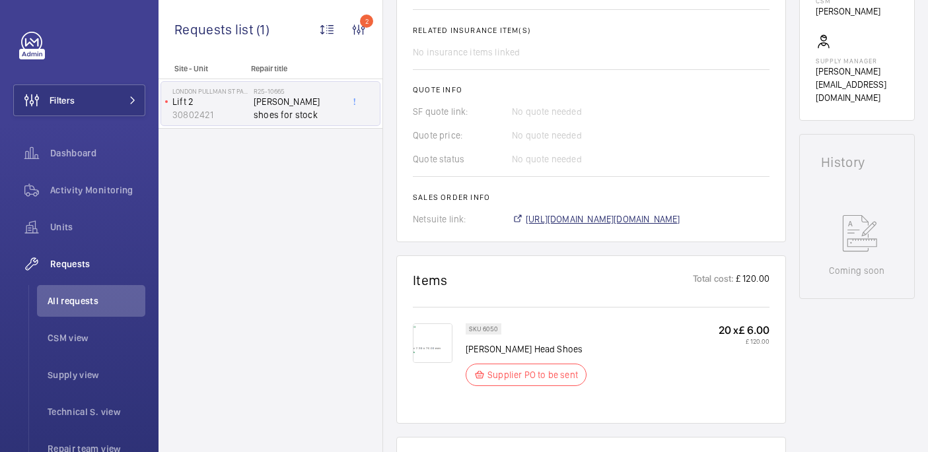
scroll to position [521, 0]
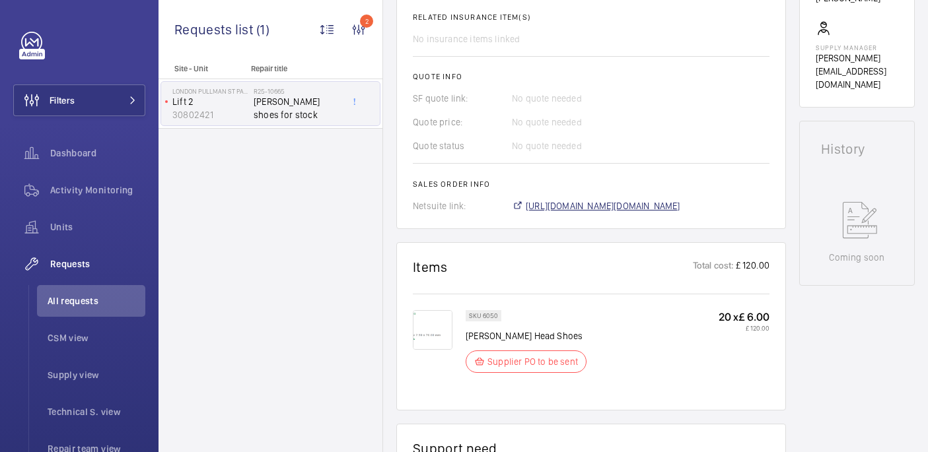
click at [589, 199] on span "https://6461500.app.netsuite.com/app/accounting/transactions/salesord.nl?id=300…" at bounding box center [603, 205] width 154 height 13
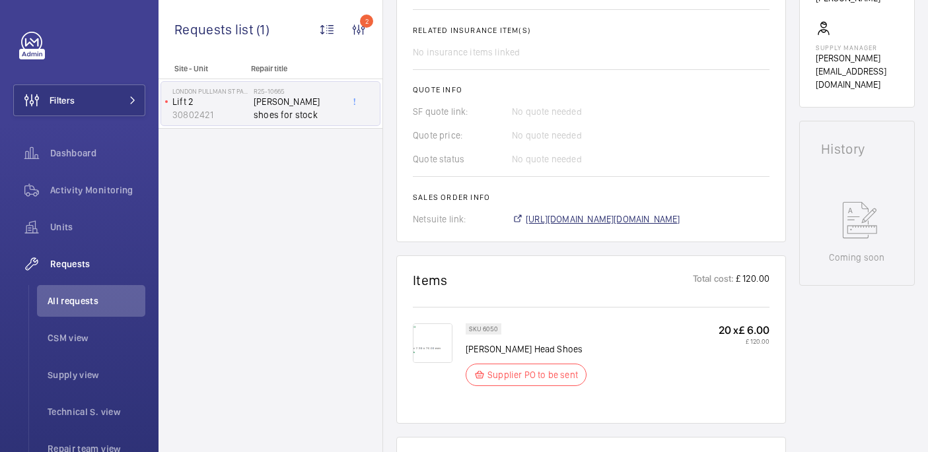
scroll to position [534, 0]
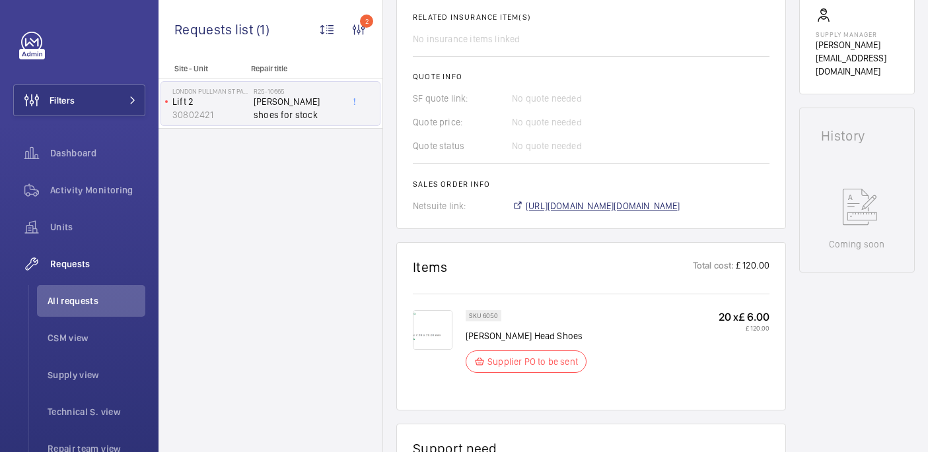
click at [562, 199] on span "https://6461500.app.netsuite.com/app/accounting/transactions/salesord.nl?id=300…" at bounding box center [603, 205] width 154 height 13
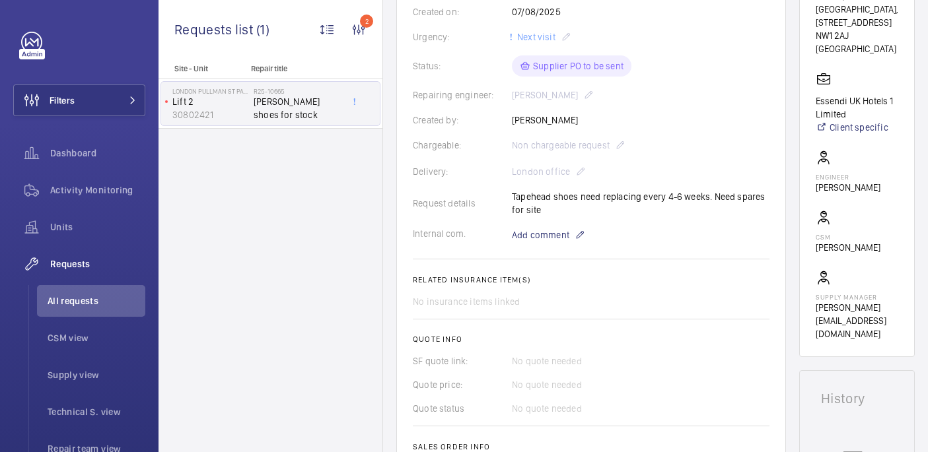
scroll to position [129, 0]
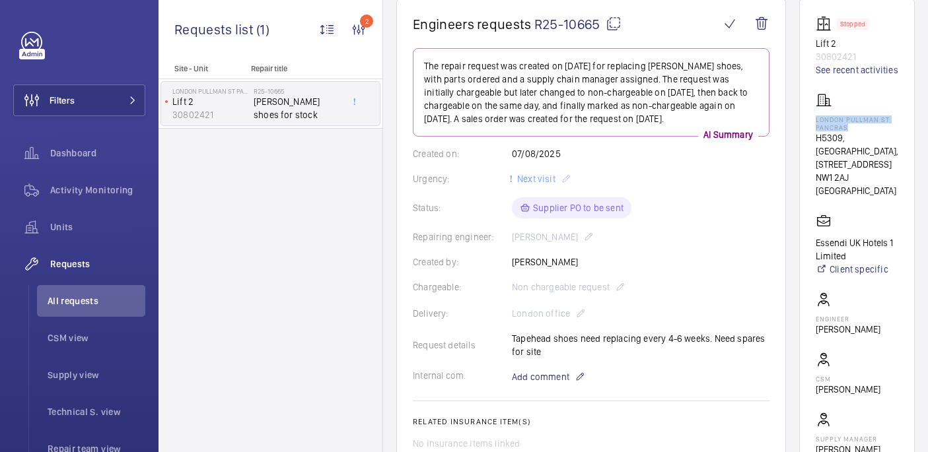
drag, startPoint x: 843, startPoint y: 133, endPoint x: 906, endPoint y: 140, distance: 63.1
click at [906, 140] on wm-front-card "Stopped Lift 2 30802421 See recent activities LONDON PULLMAN ST PANCRAS H5309, …" at bounding box center [857, 249] width 116 height 500
copy p "LONDON PULLMAN ST PANCRAS"
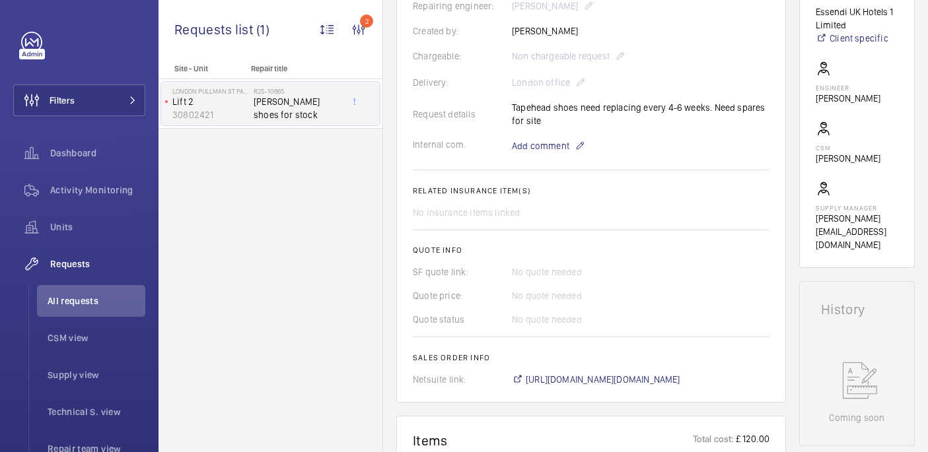
scroll to position [742, 0]
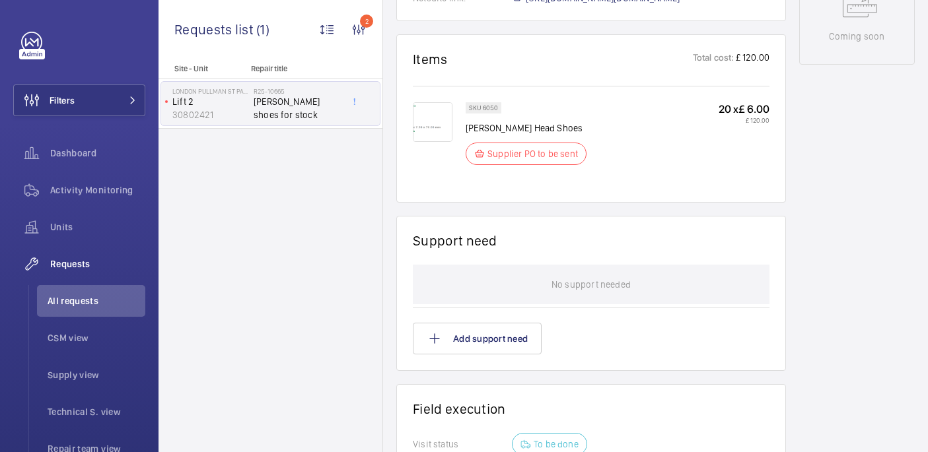
click at [440, 115] on img at bounding box center [433, 122] width 40 height 40
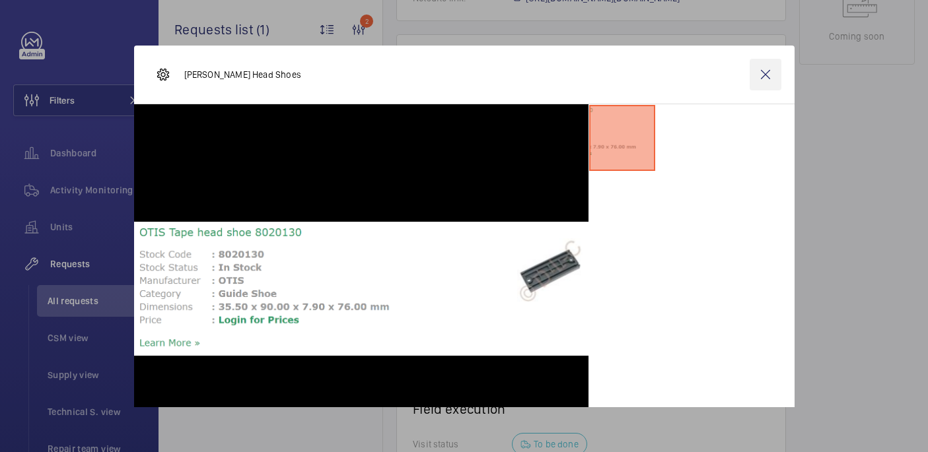
click at [767, 75] on wm-front-icon-button at bounding box center [765, 75] width 32 height 32
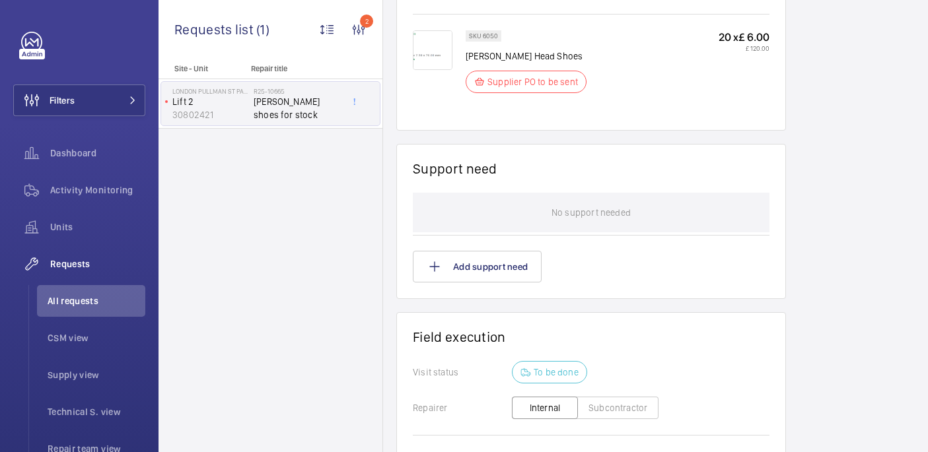
scroll to position [613, 0]
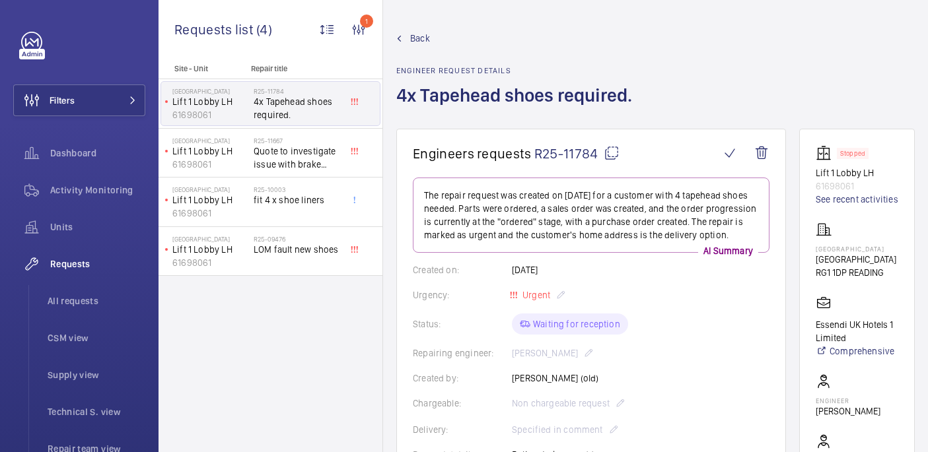
scroll to position [623, 0]
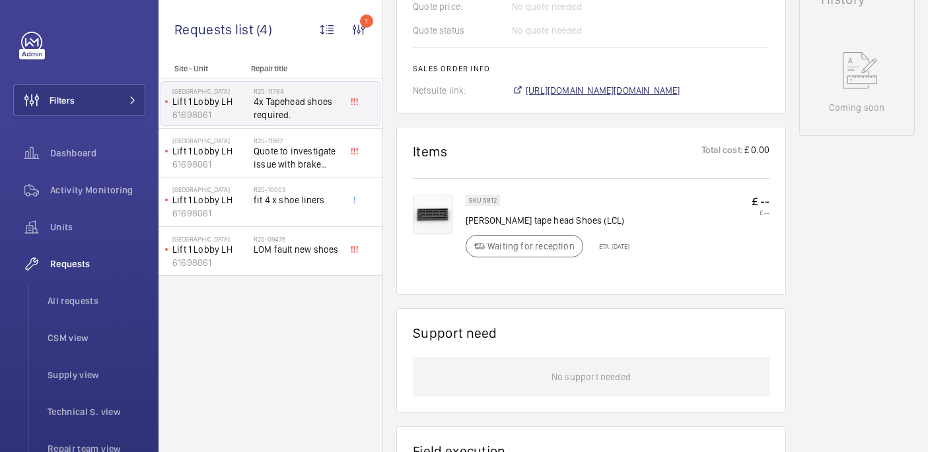
click at [570, 97] on span "[URL][DOMAIN_NAME][DOMAIN_NAME]" at bounding box center [603, 90] width 154 height 13
click at [618, 94] on span "https://6461500.app.netsuite.com/app/accounting/transactions/salesord.nl?id=298…" at bounding box center [603, 90] width 154 height 13
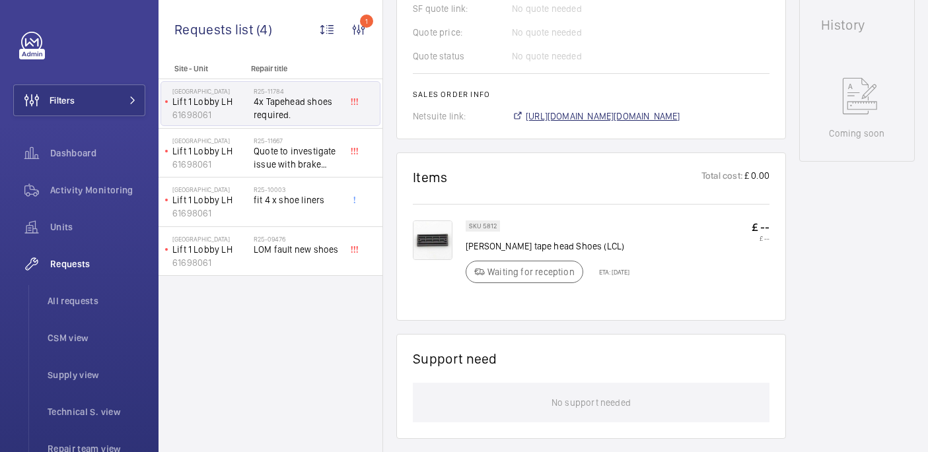
scroll to position [308, 0]
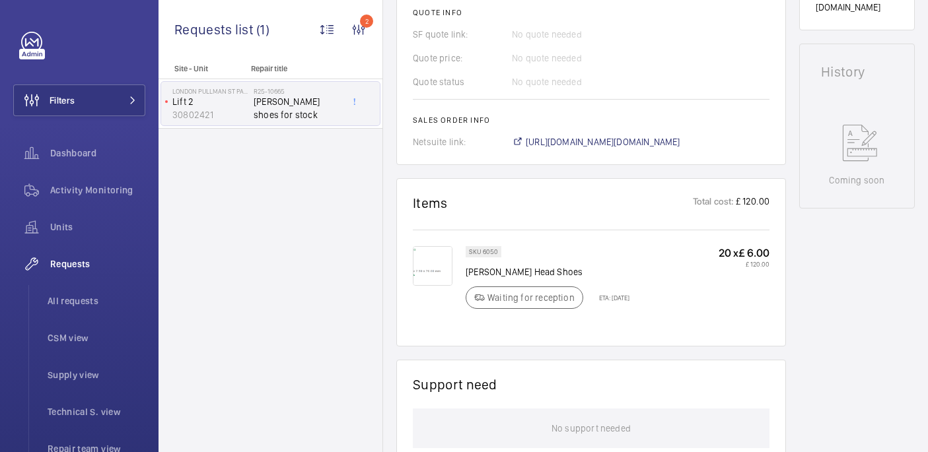
scroll to position [751, 0]
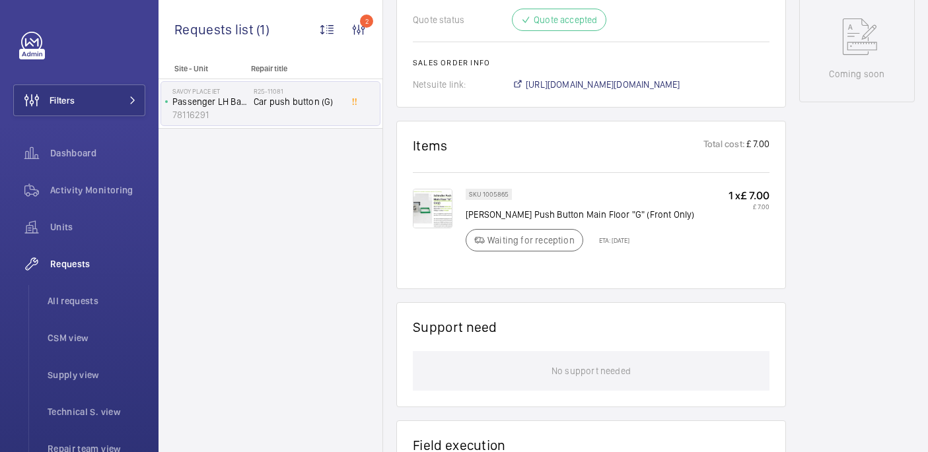
scroll to position [276, 0]
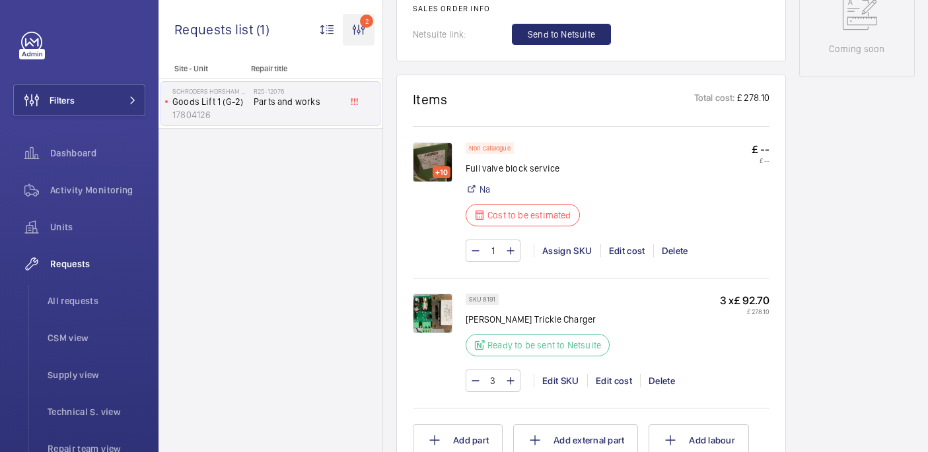
scroll to position [736, 0]
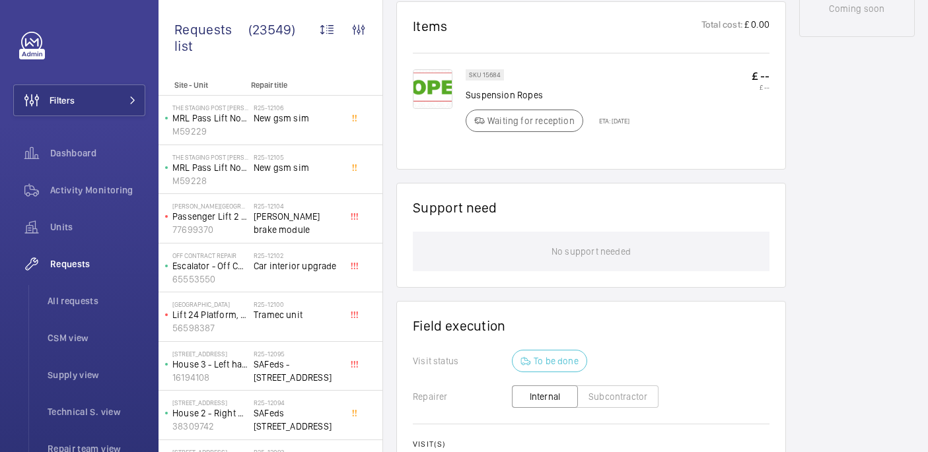
scroll to position [735, 0]
